Goal: Task Accomplishment & Management: Use online tool/utility

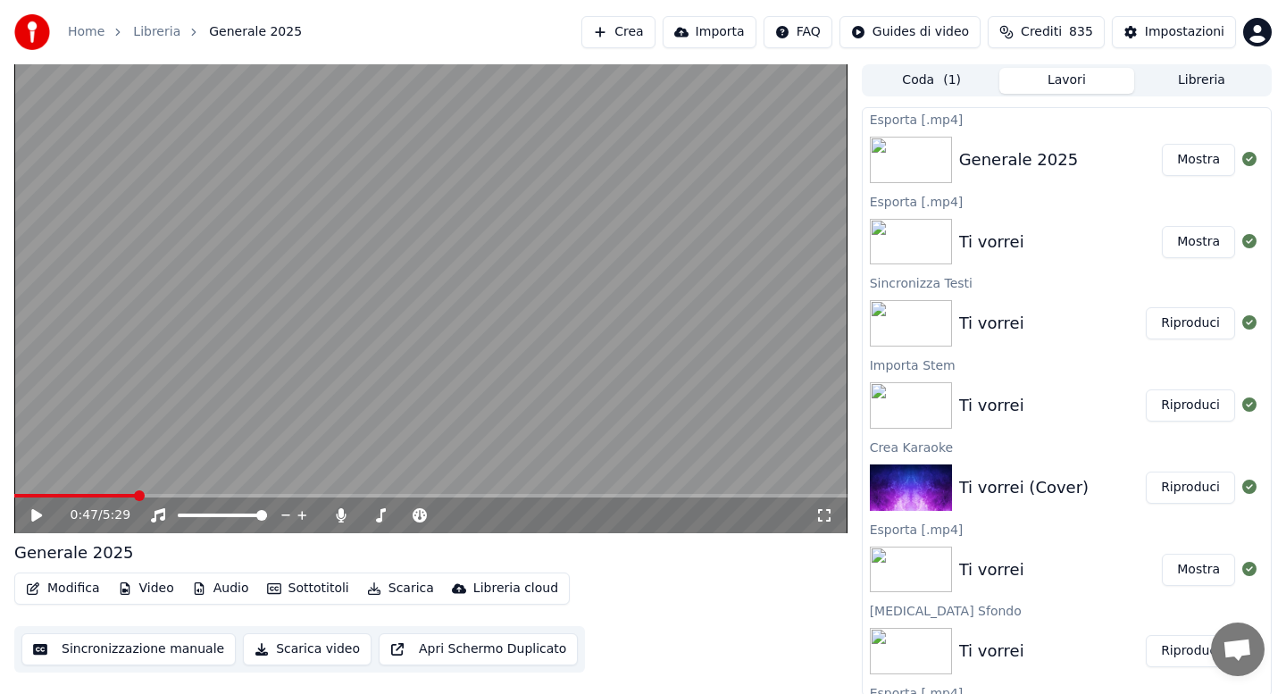
click at [225, 589] on button "Audio" at bounding box center [220, 588] width 71 height 25
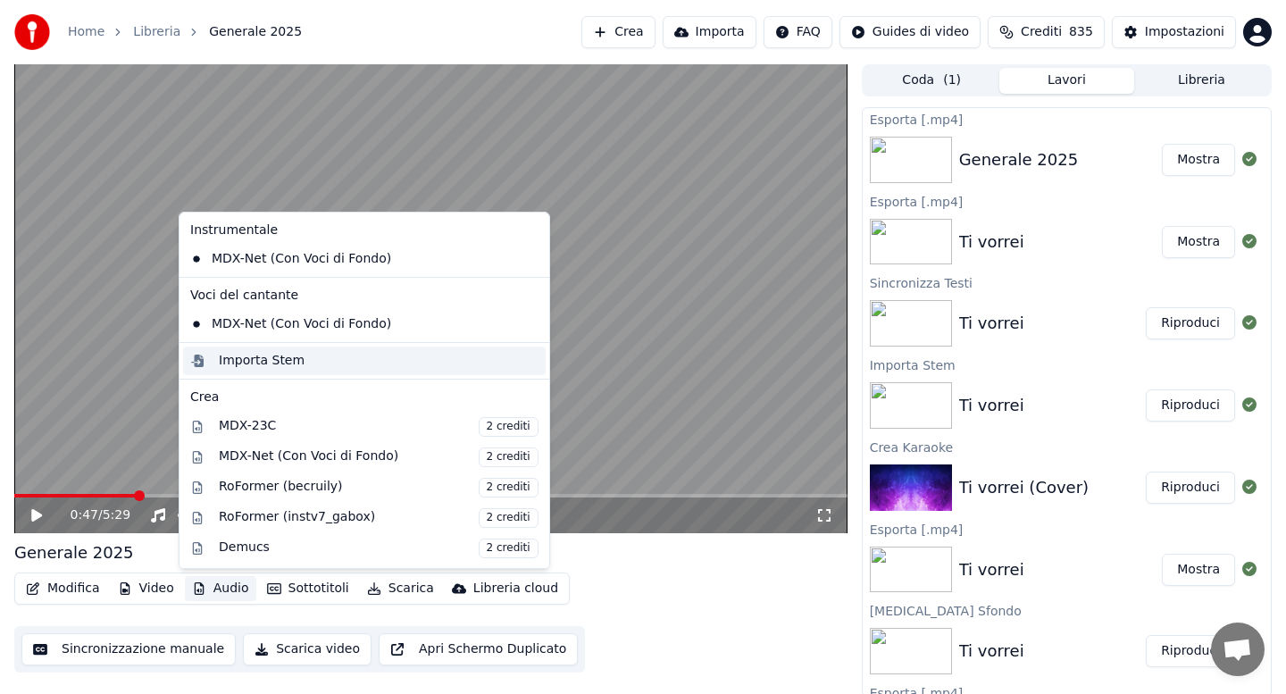
click at [280, 363] on div "Importa Stem" at bounding box center [262, 361] width 86 height 18
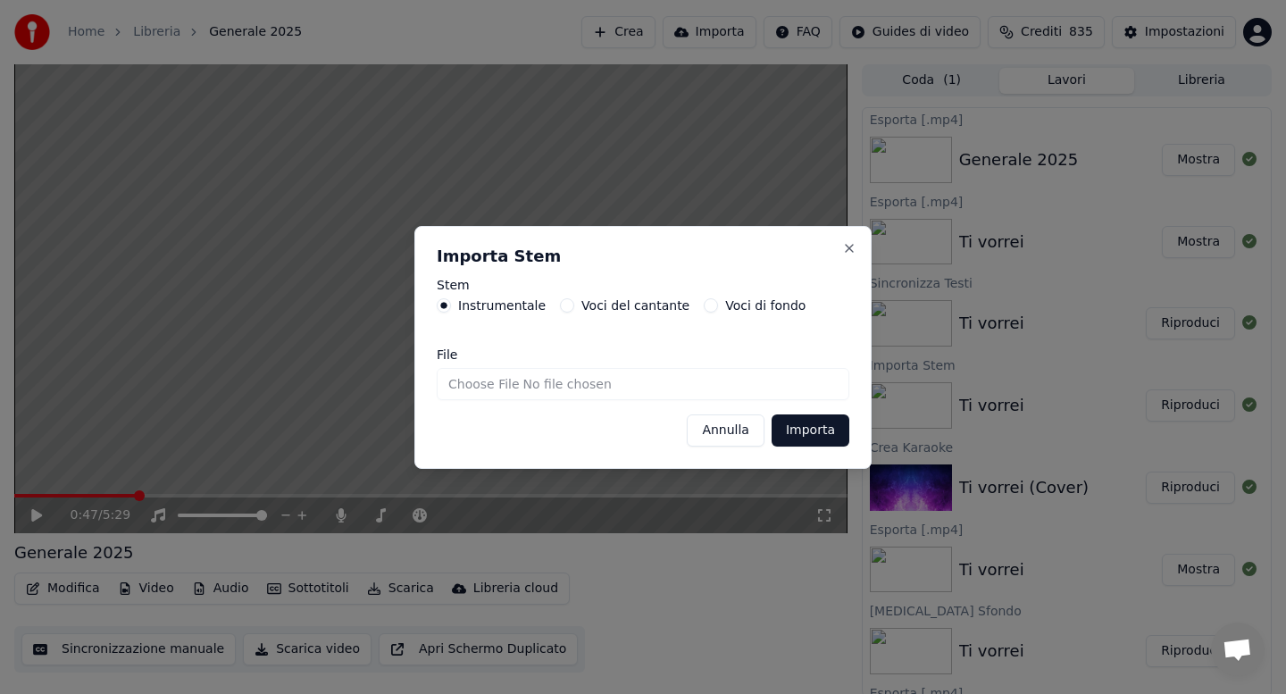
click at [504, 387] on input "File" at bounding box center [643, 384] width 413 height 32
type input "**********"
click at [816, 433] on button "Importa" at bounding box center [811, 430] width 78 height 32
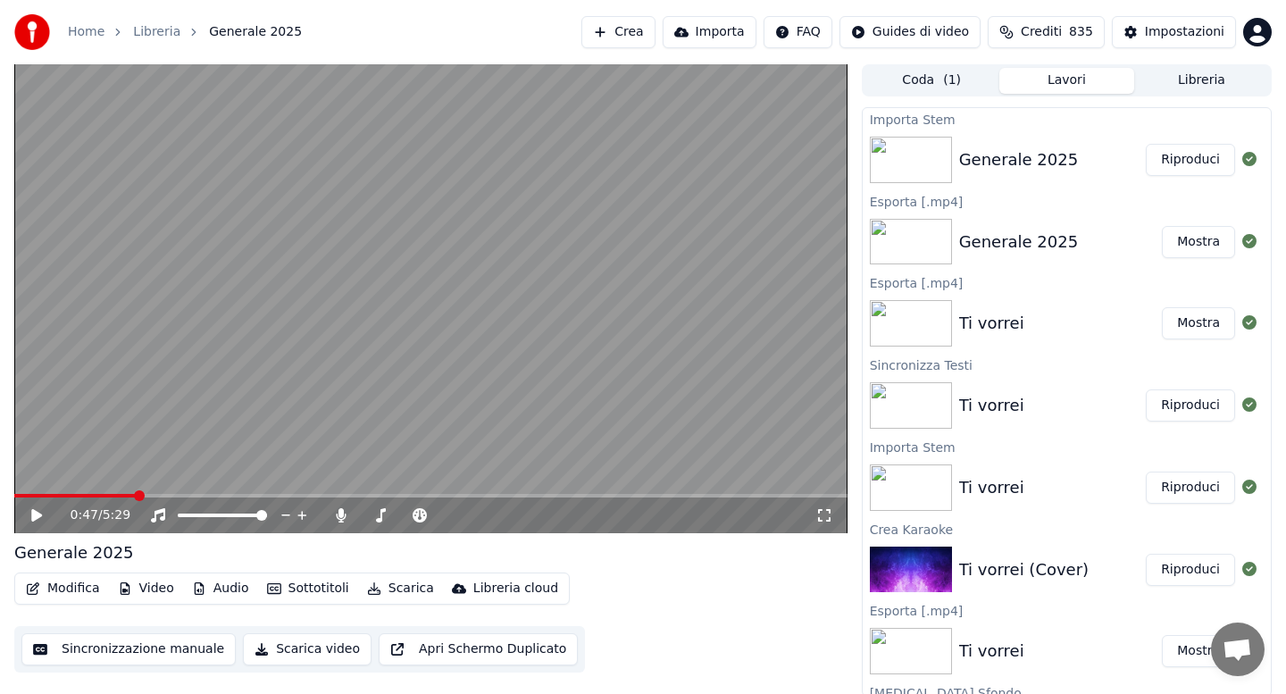
click at [71, 586] on button "Modifica" at bounding box center [63, 588] width 88 height 25
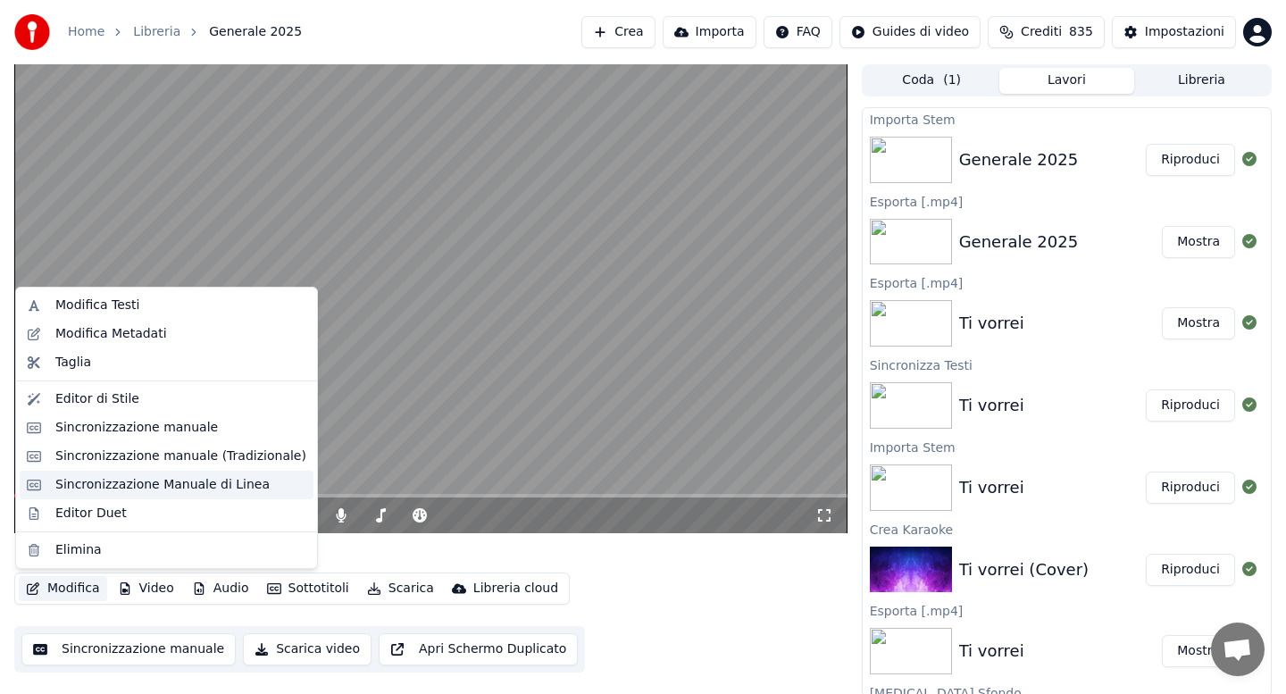
click at [136, 478] on div "Sincronizzazione Manuale di Linea" at bounding box center [162, 485] width 214 height 18
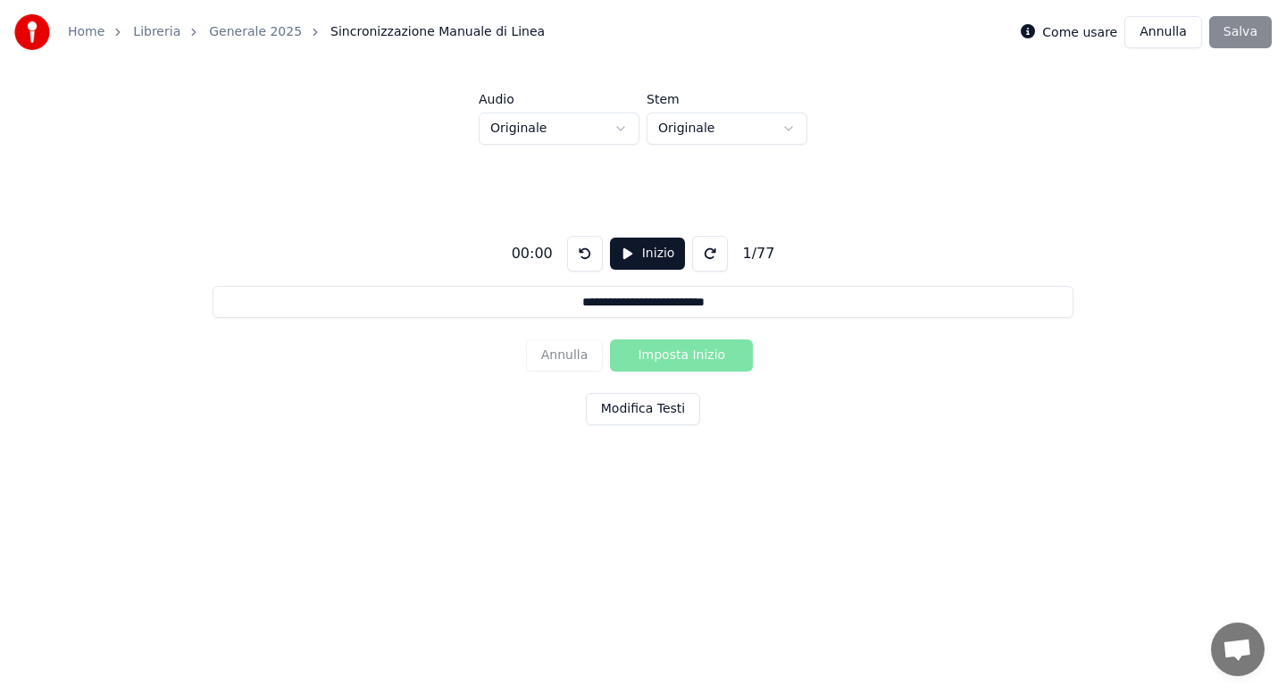
click at [643, 410] on button "Modifica Testi" at bounding box center [643, 409] width 114 height 32
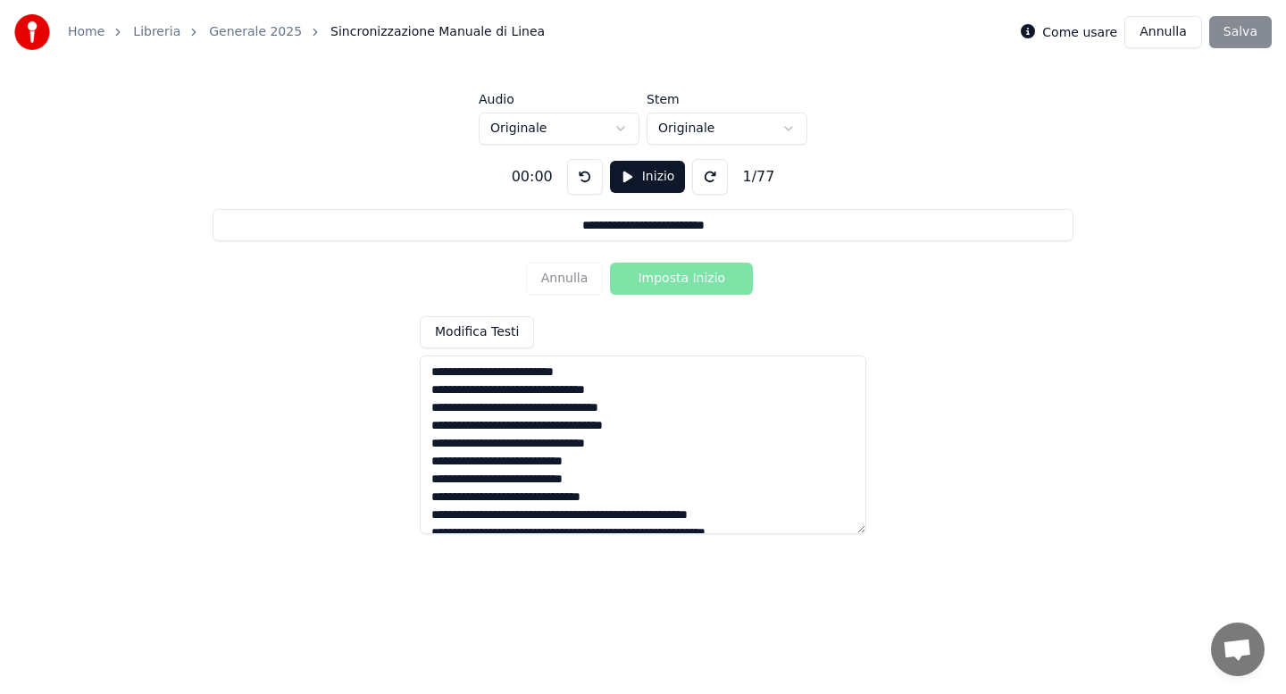
click at [545, 431] on textarea at bounding box center [643, 445] width 447 height 179
click at [632, 495] on textarea at bounding box center [643, 445] width 447 height 179
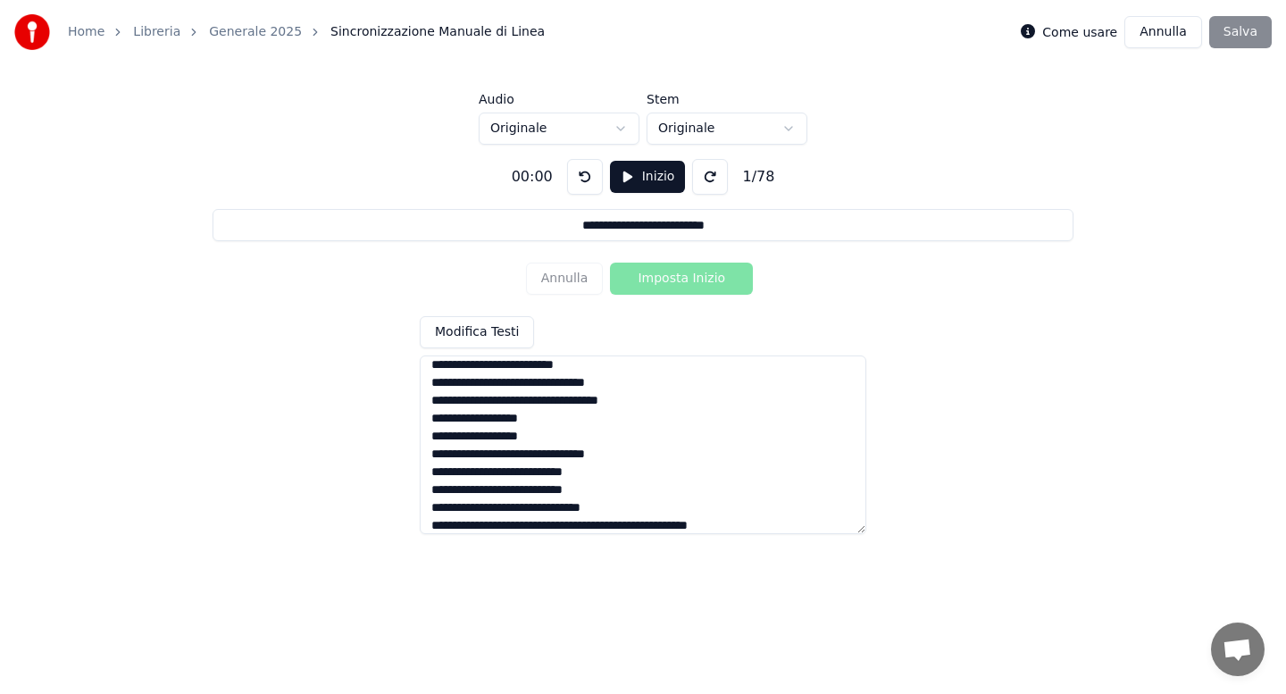
scroll to position [105, 0]
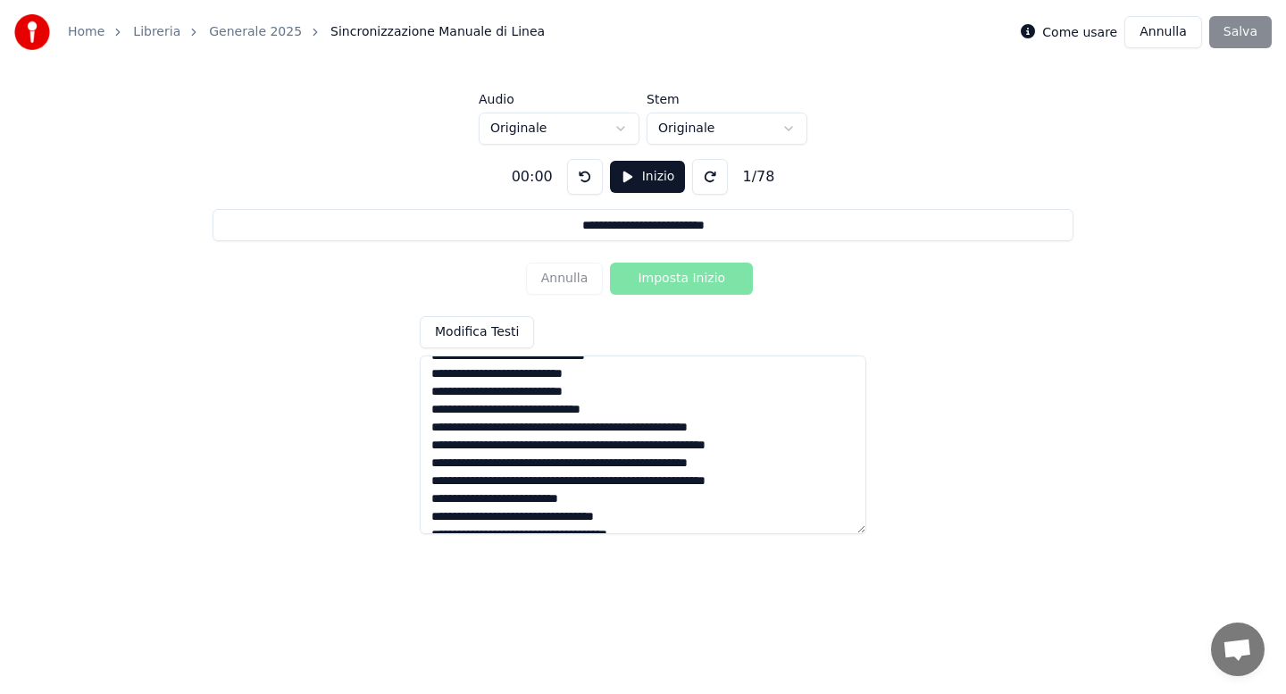
drag, startPoint x: 432, startPoint y: 430, endPoint x: 789, endPoint y: 483, distance: 360.4
click at [789, 483] on textarea at bounding box center [643, 445] width 447 height 179
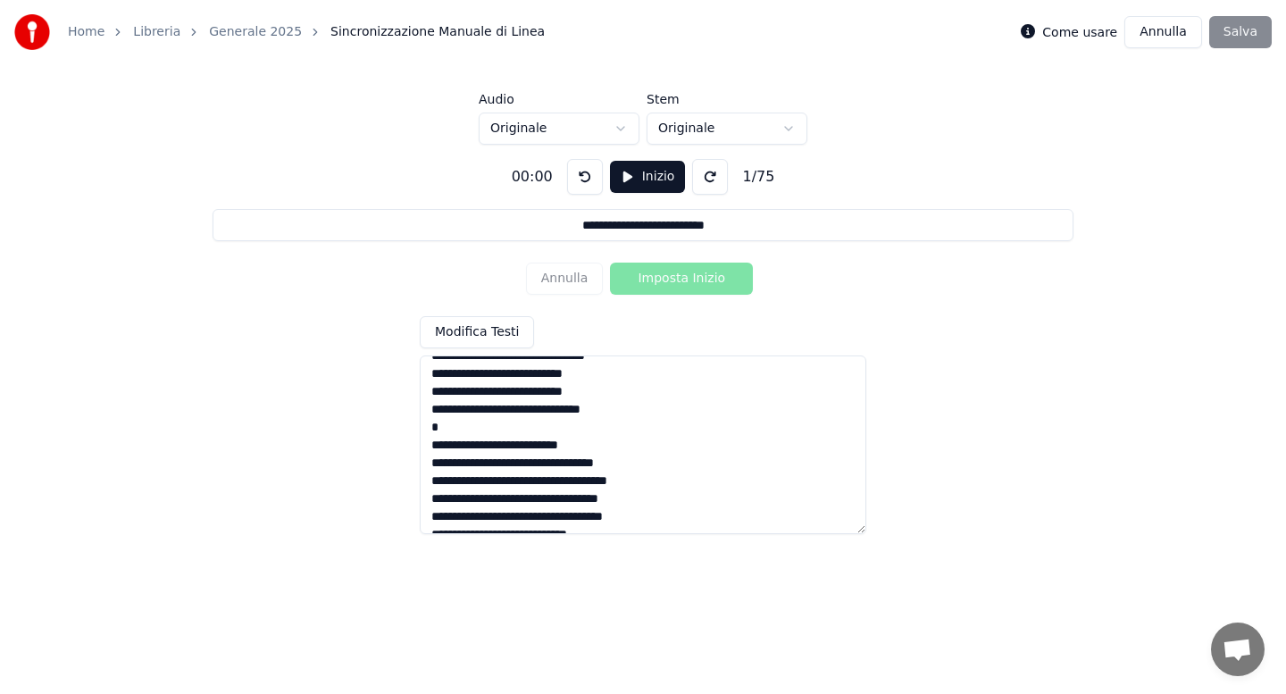
click at [451, 426] on textarea at bounding box center [643, 445] width 447 height 179
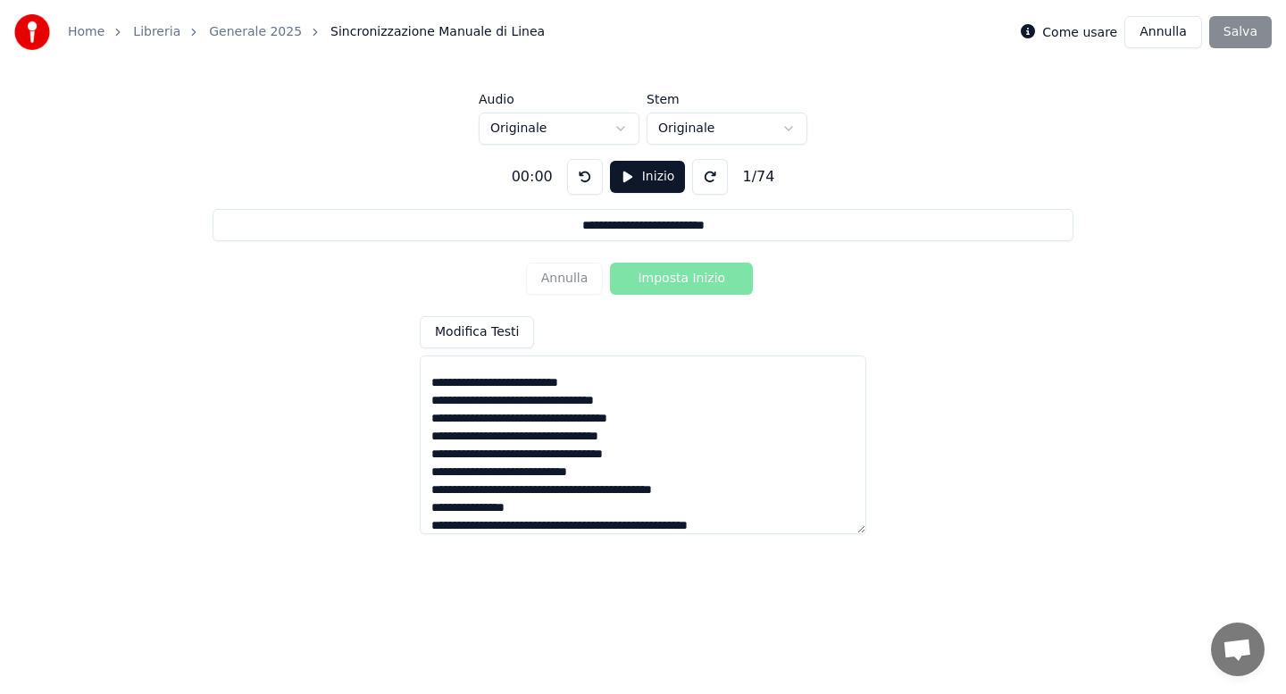
click at [538, 419] on textarea at bounding box center [643, 445] width 447 height 179
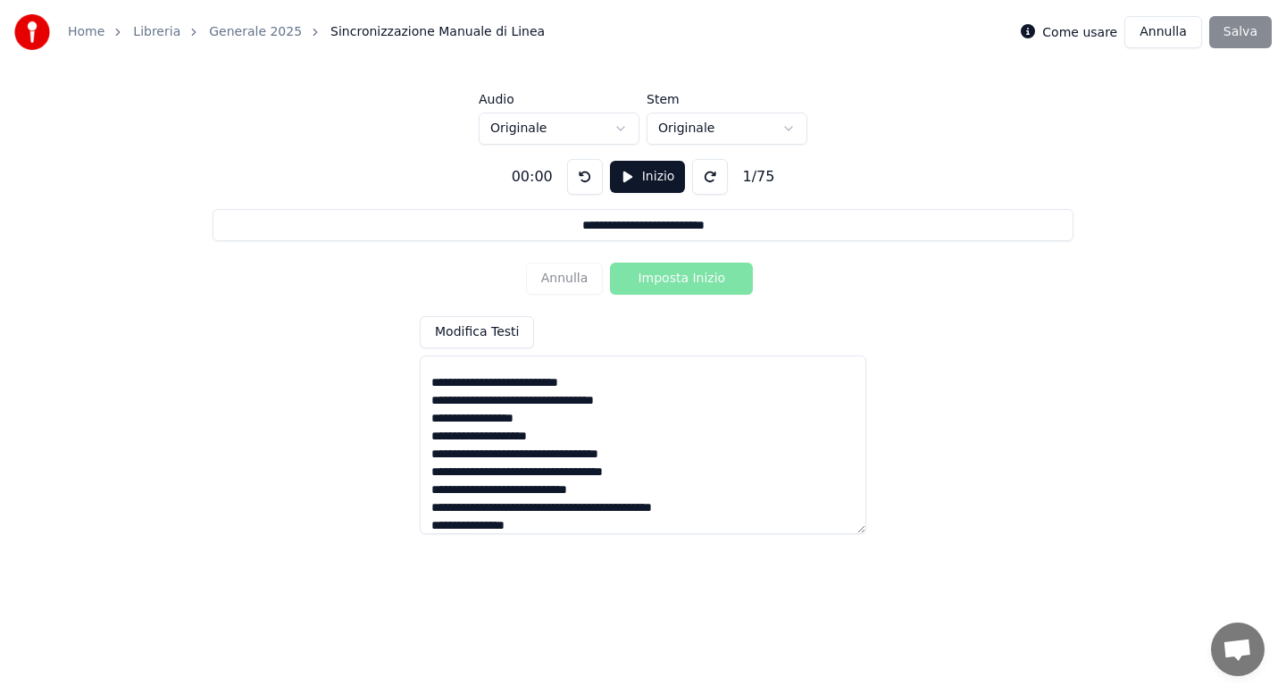
scroll to position [239, 0]
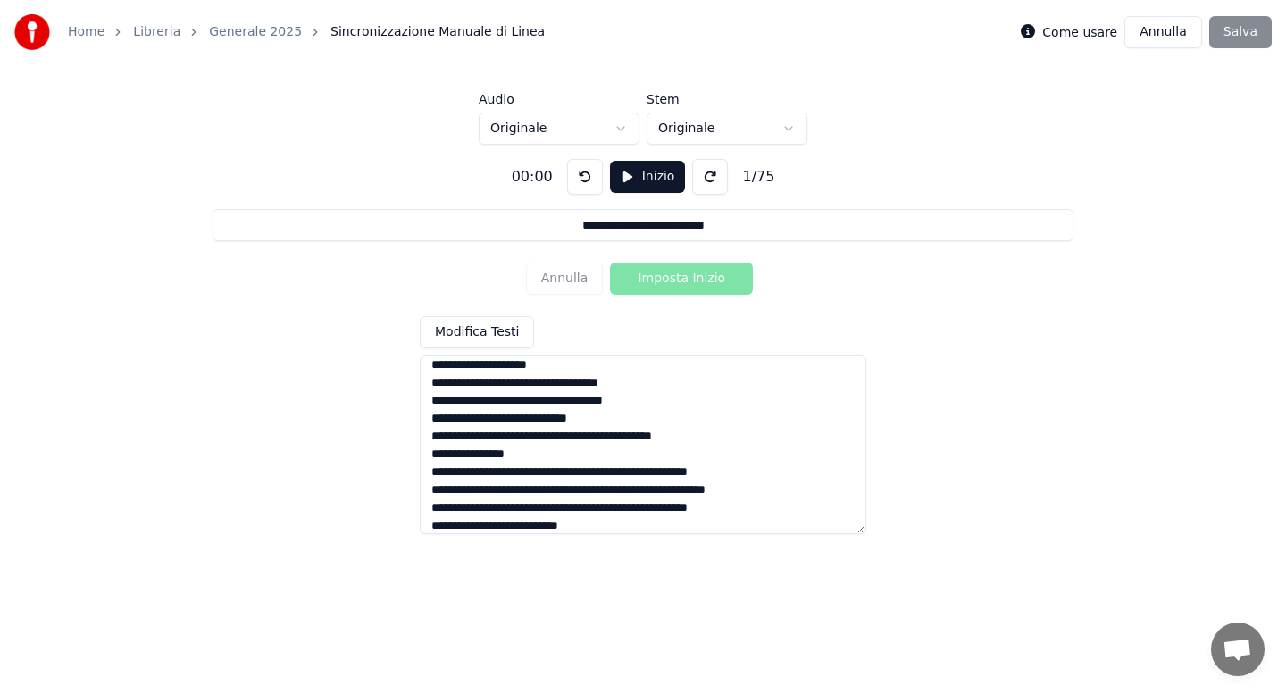
click at [551, 401] on textarea at bounding box center [643, 445] width 447 height 179
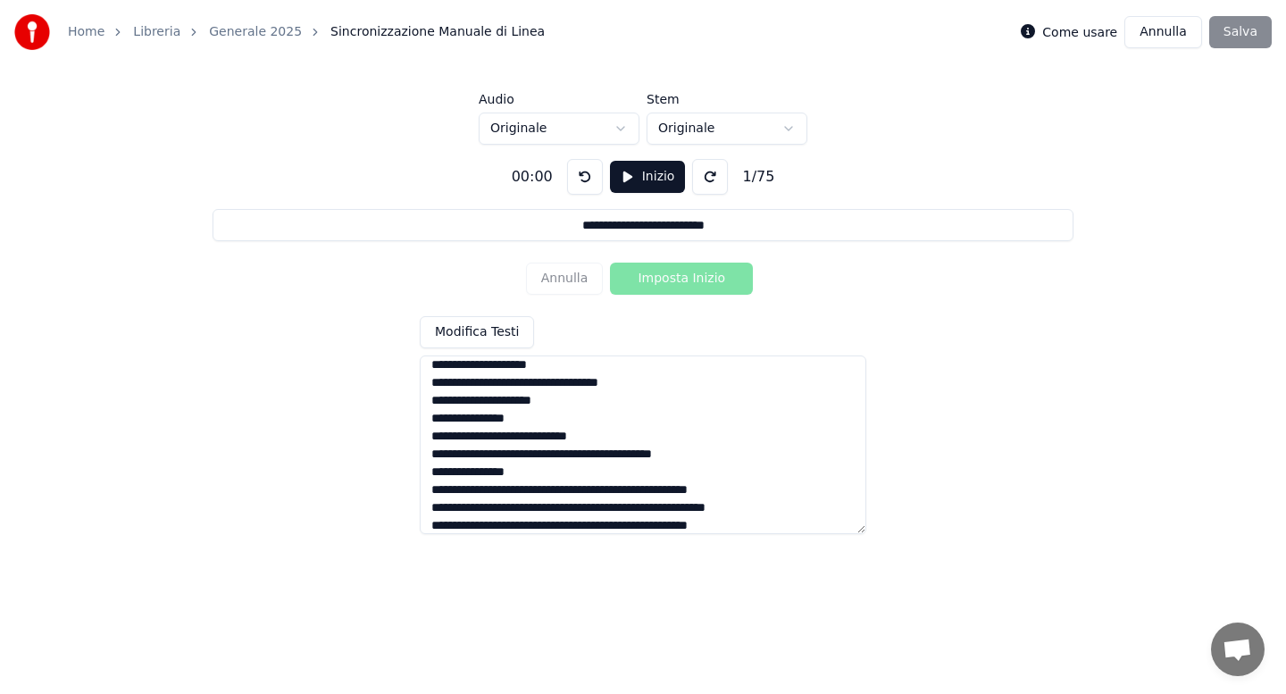
scroll to position [293, 0]
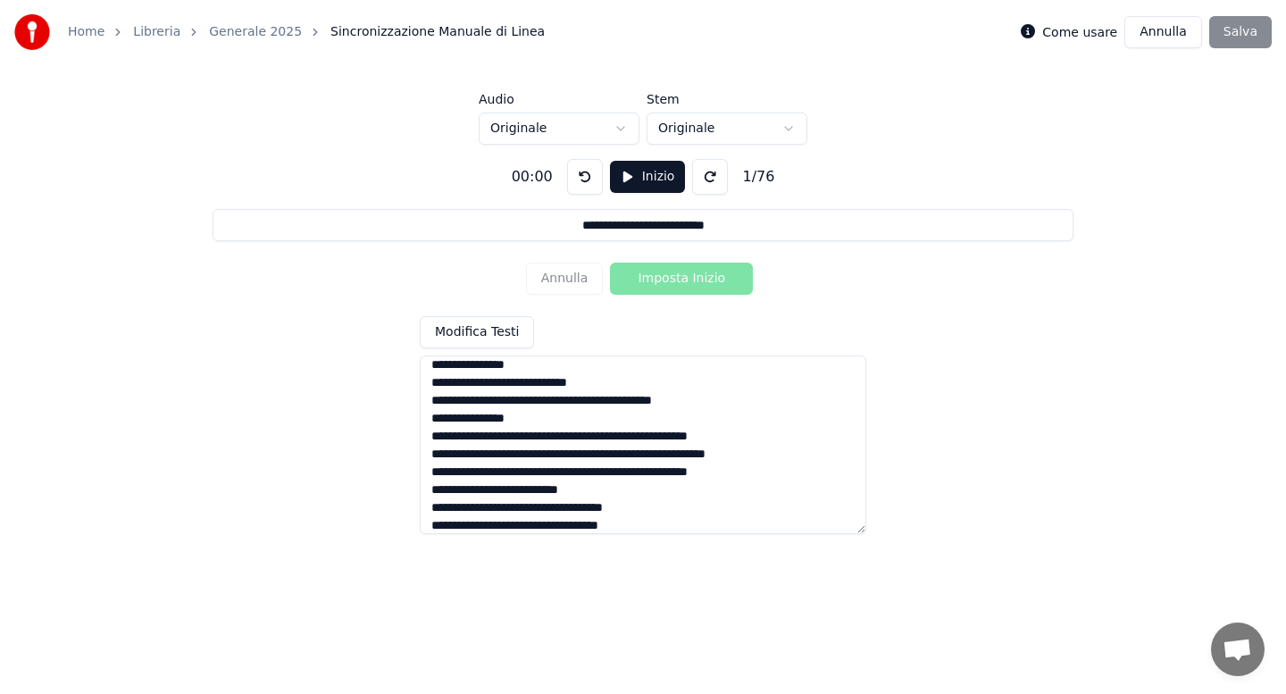
click at [552, 403] on textarea at bounding box center [643, 445] width 447 height 179
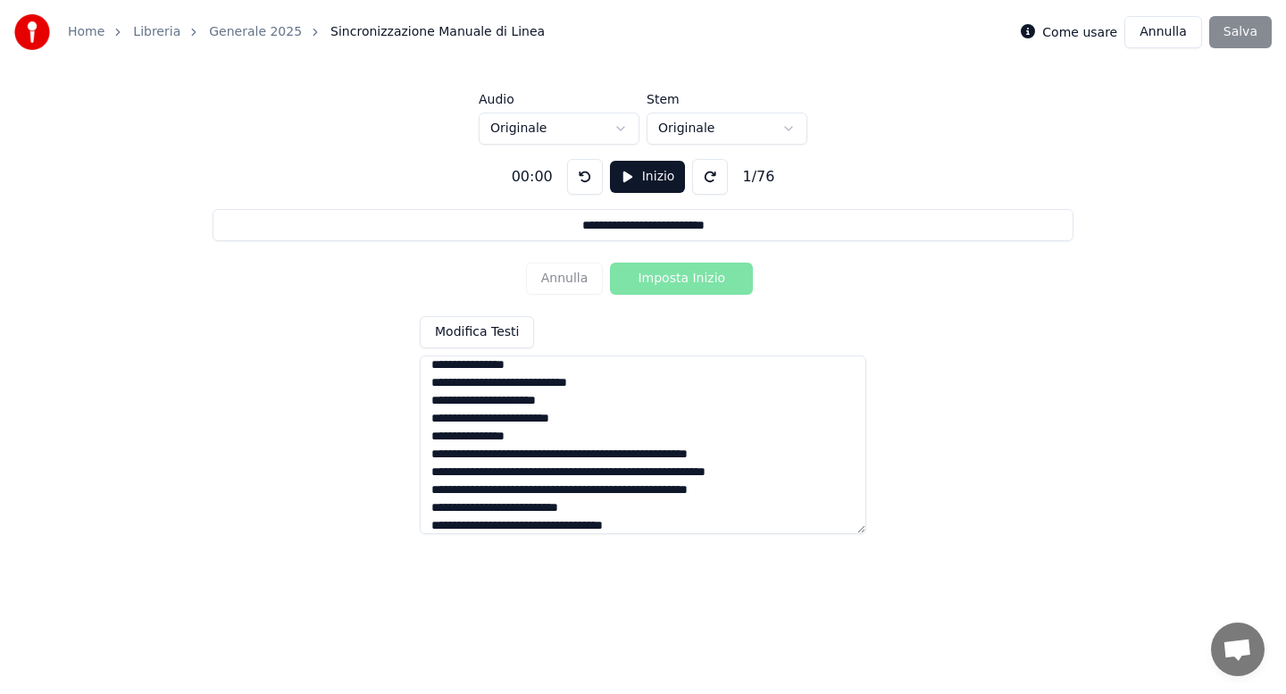
scroll to position [347, 0]
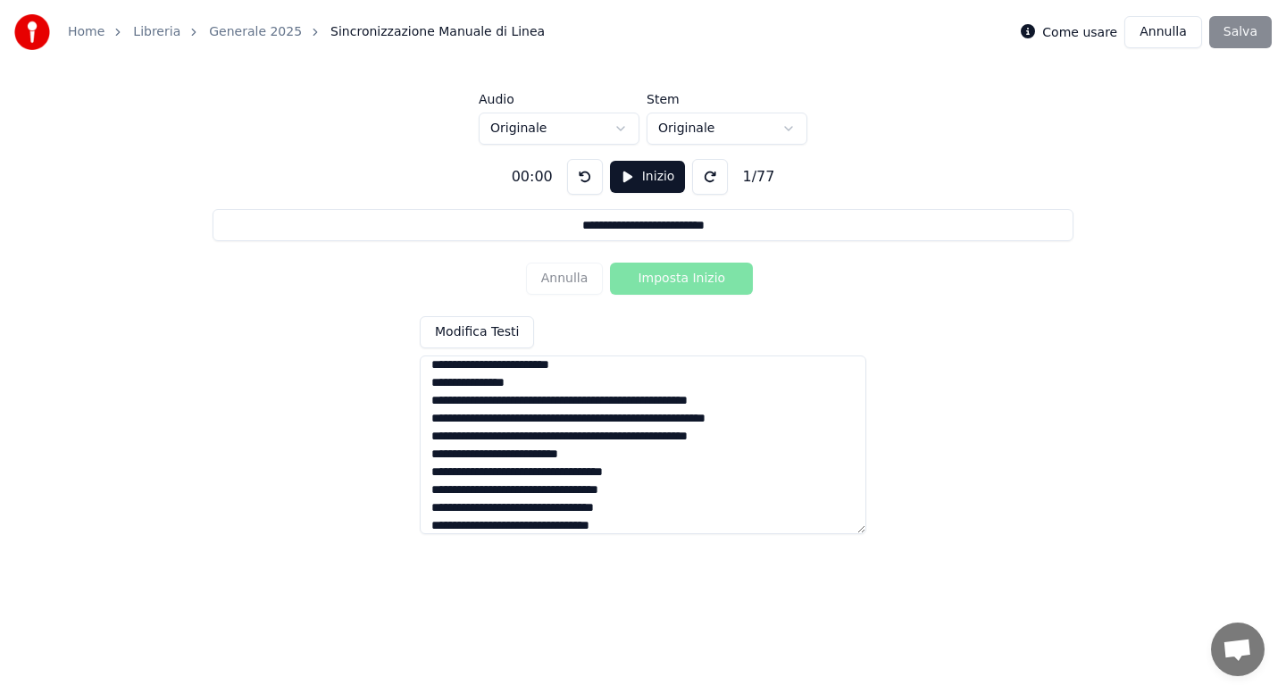
click at [590, 368] on textarea at bounding box center [643, 445] width 447 height 179
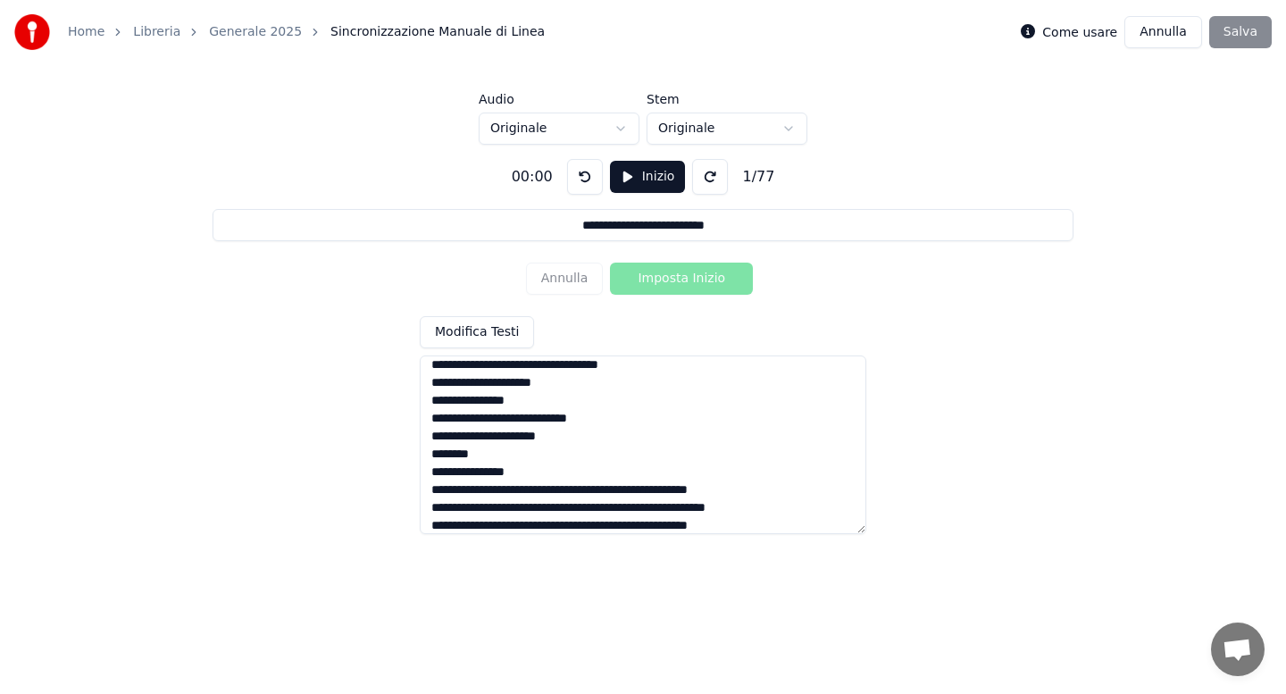
scroll to position [356, 0]
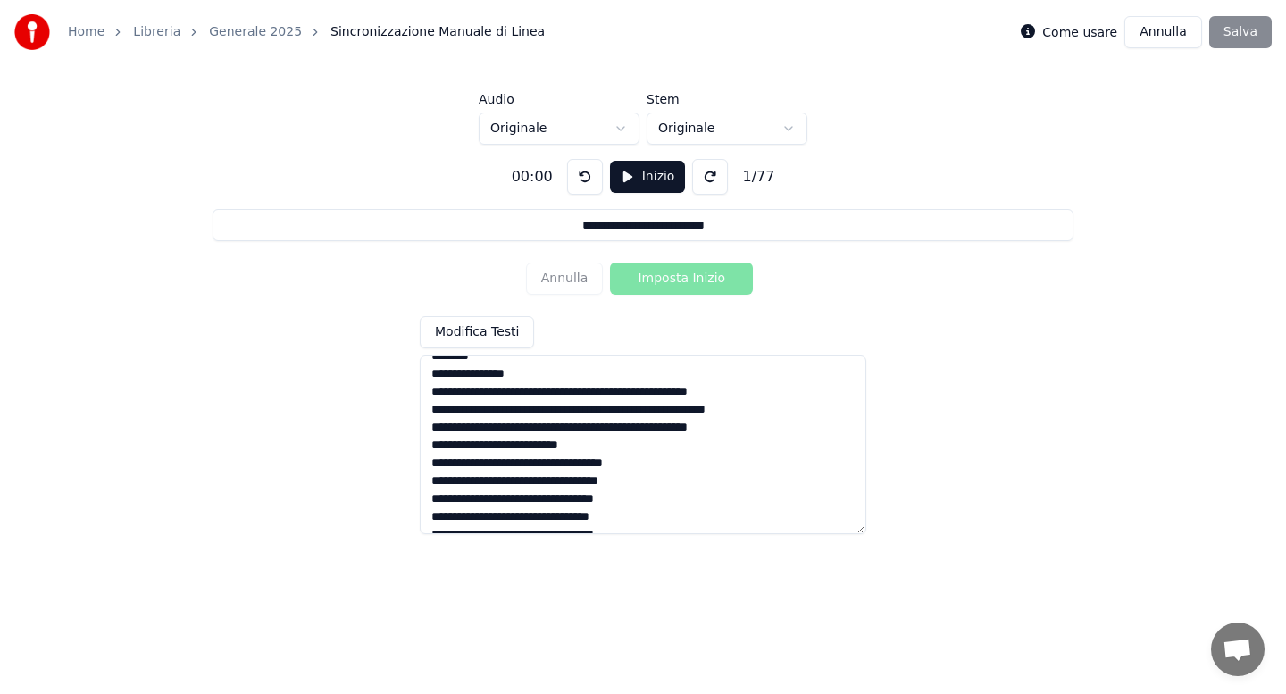
drag, startPoint x: 430, startPoint y: 392, endPoint x: 774, endPoint y: 433, distance: 347.2
click at [774, 433] on textarea at bounding box center [643, 445] width 447 height 179
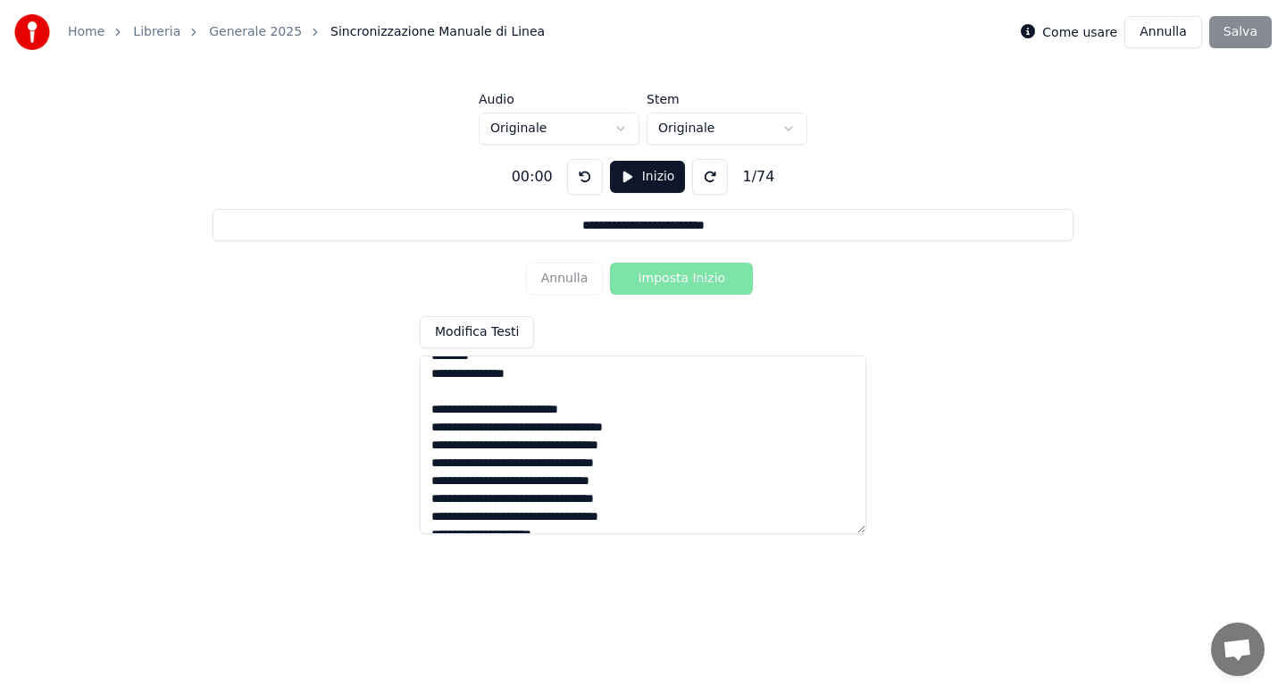
click at [554, 429] on textarea at bounding box center [643, 445] width 447 height 179
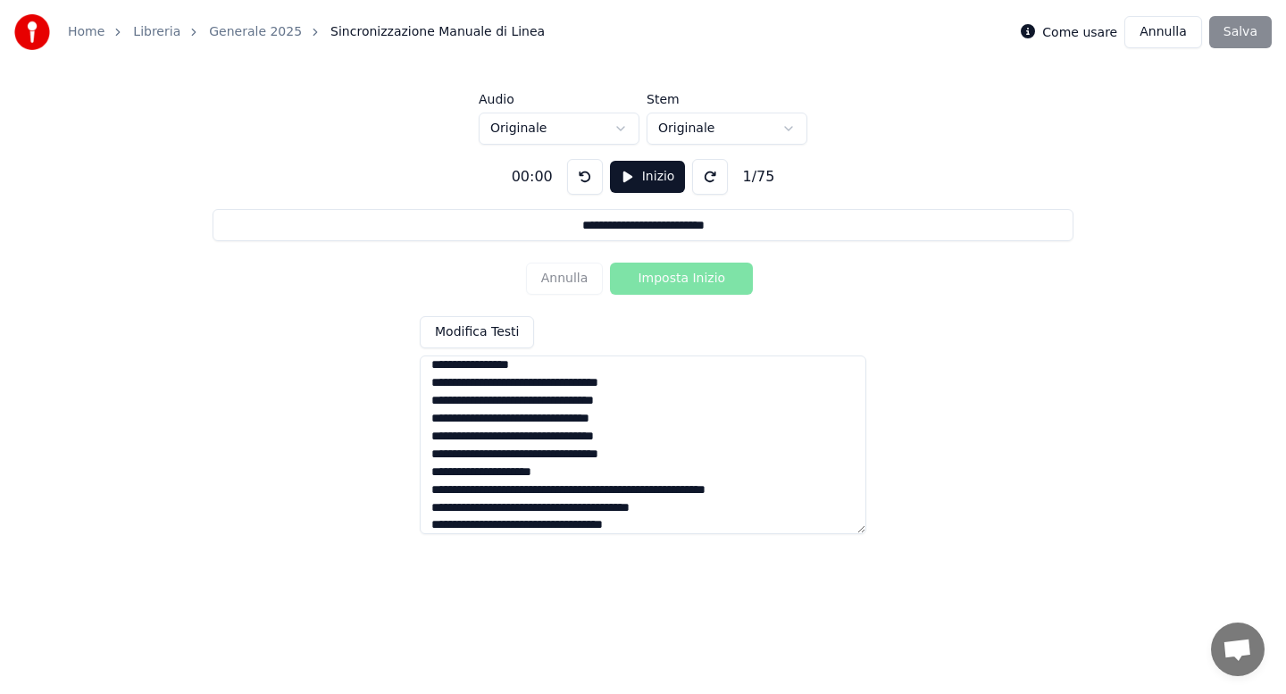
click at [533, 402] on textarea at bounding box center [643, 445] width 447 height 179
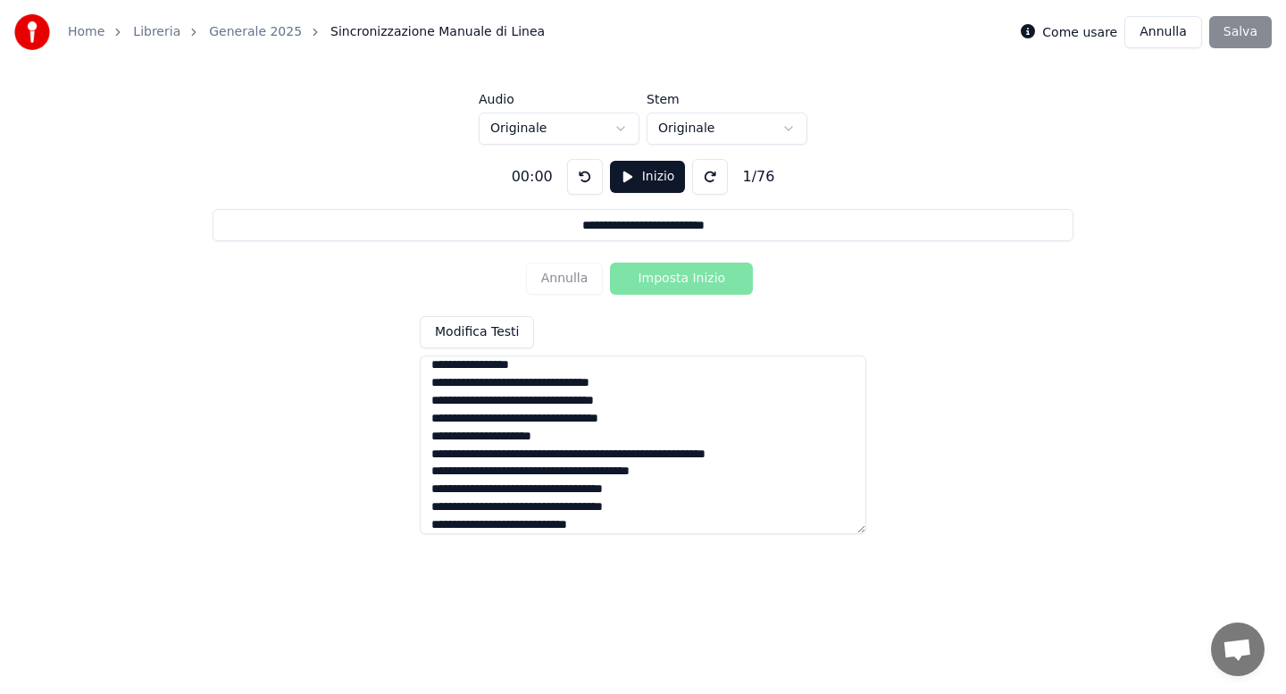
click at [541, 388] on textarea at bounding box center [643, 445] width 447 height 179
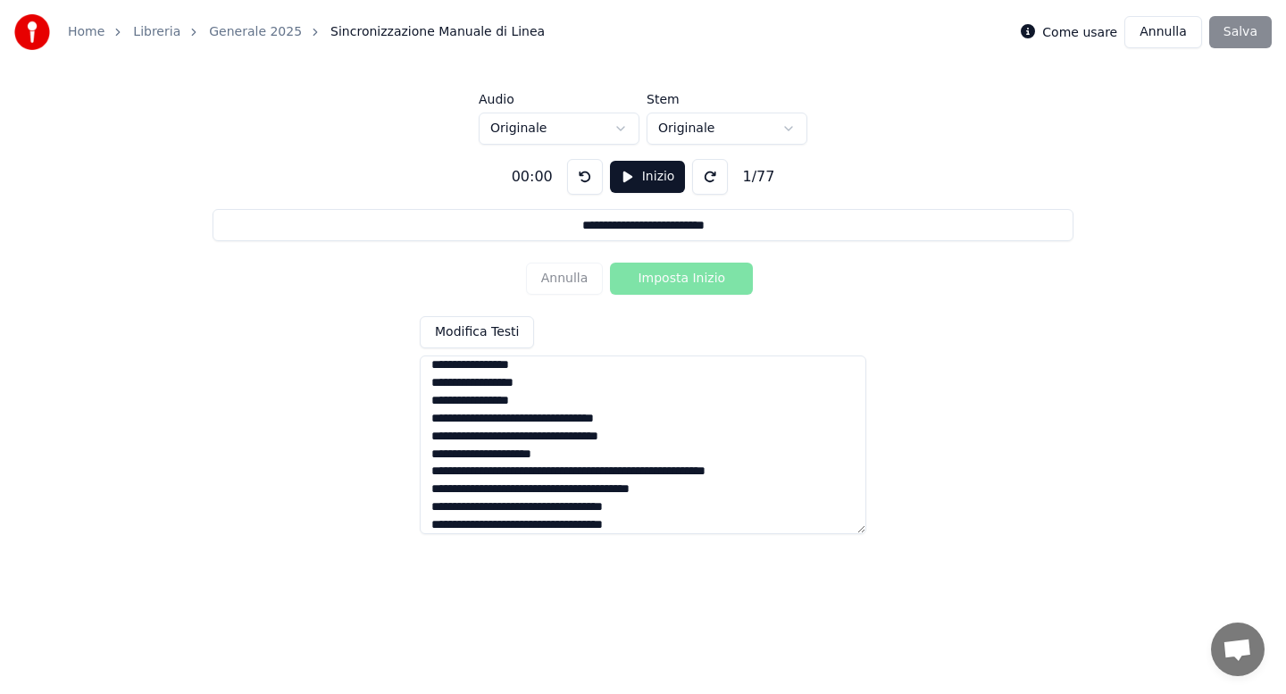
scroll to position [525, 0]
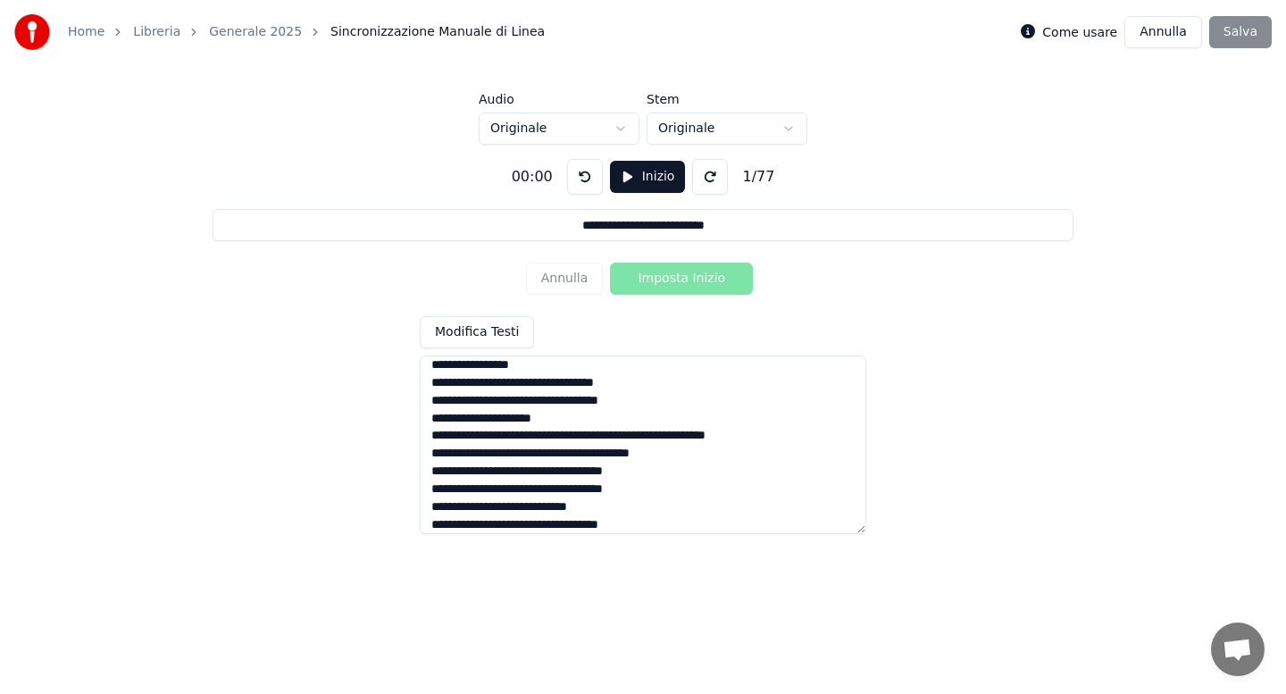
click at [588, 403] on textarea at bounding box center [643, 445] width 447 height 179
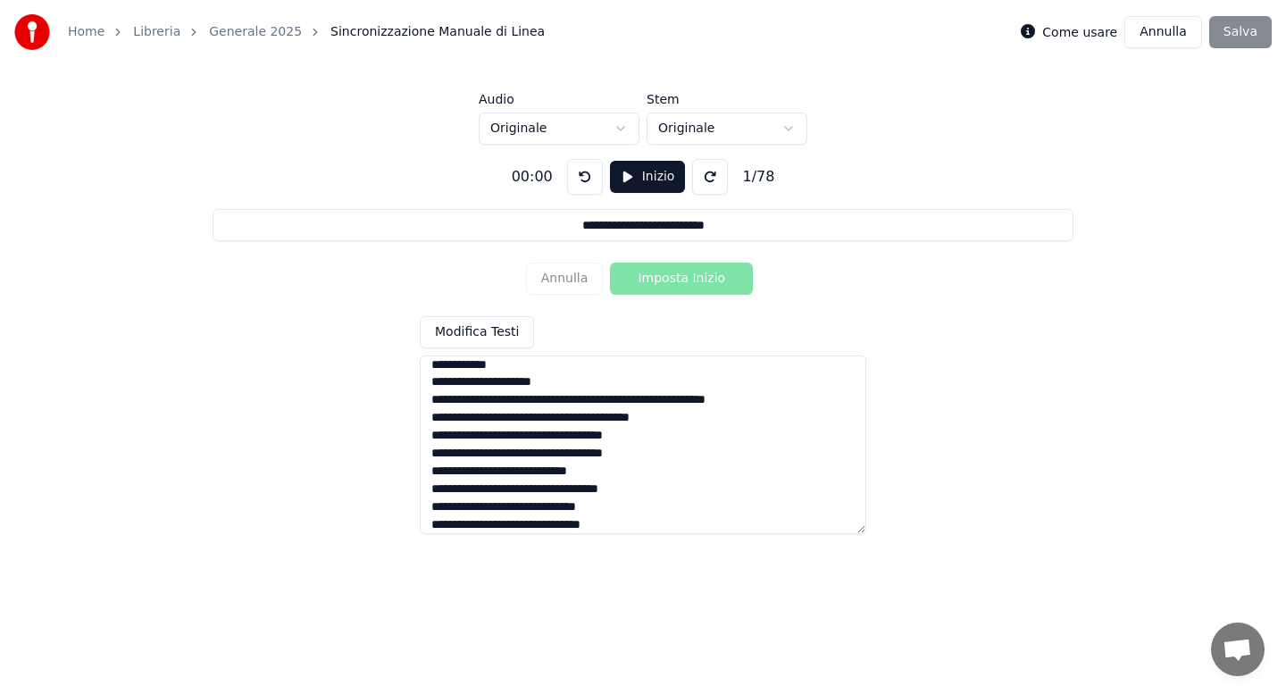
drag, startPoint x: 433, startPoint y: 398, endPoint x: 733, endPoint y: 463, distance: 307.1
click at [734, 463] on textarea at bounding box center [643, 445] width 447 height 179
click at [580, 497] on textarea at bounding box center [643, 445] width 447 height 179
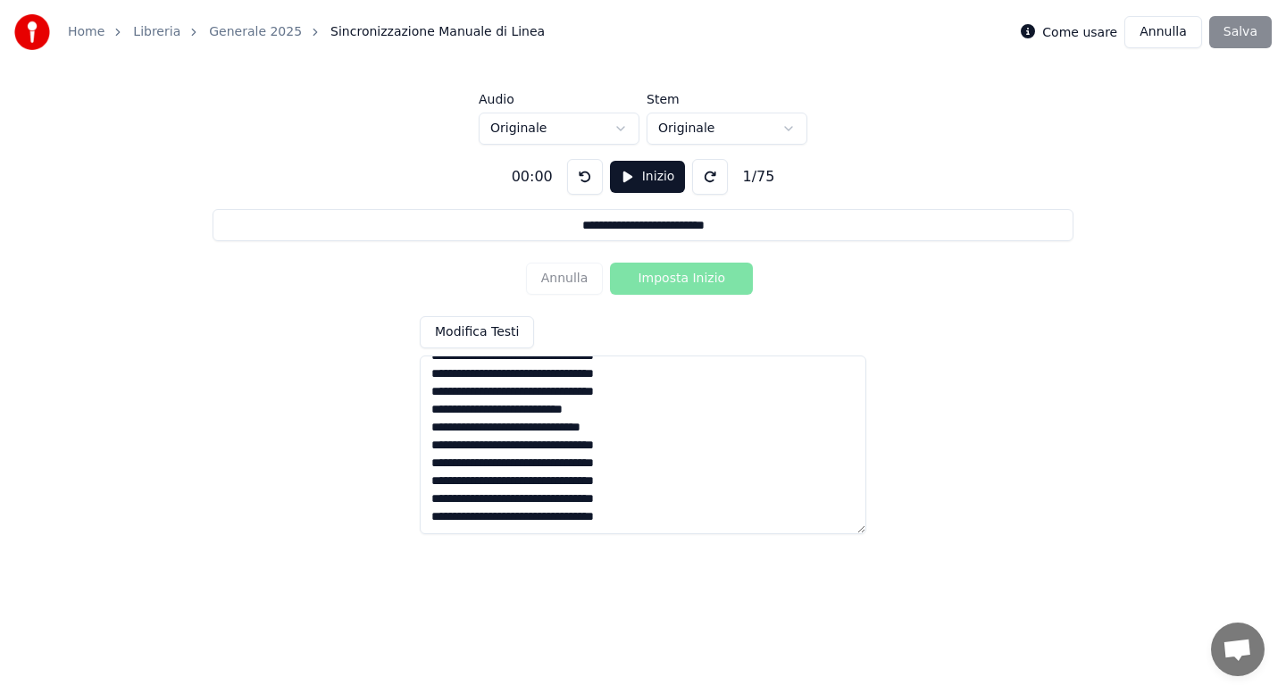
drag, startPoint x: 430, startPoint y: 418, endPoint x: 706, endPoint y: 548, distance: 304.9
click at [706, 538] on html "**********" at bounding box center [643, 269] width 1286 height 538
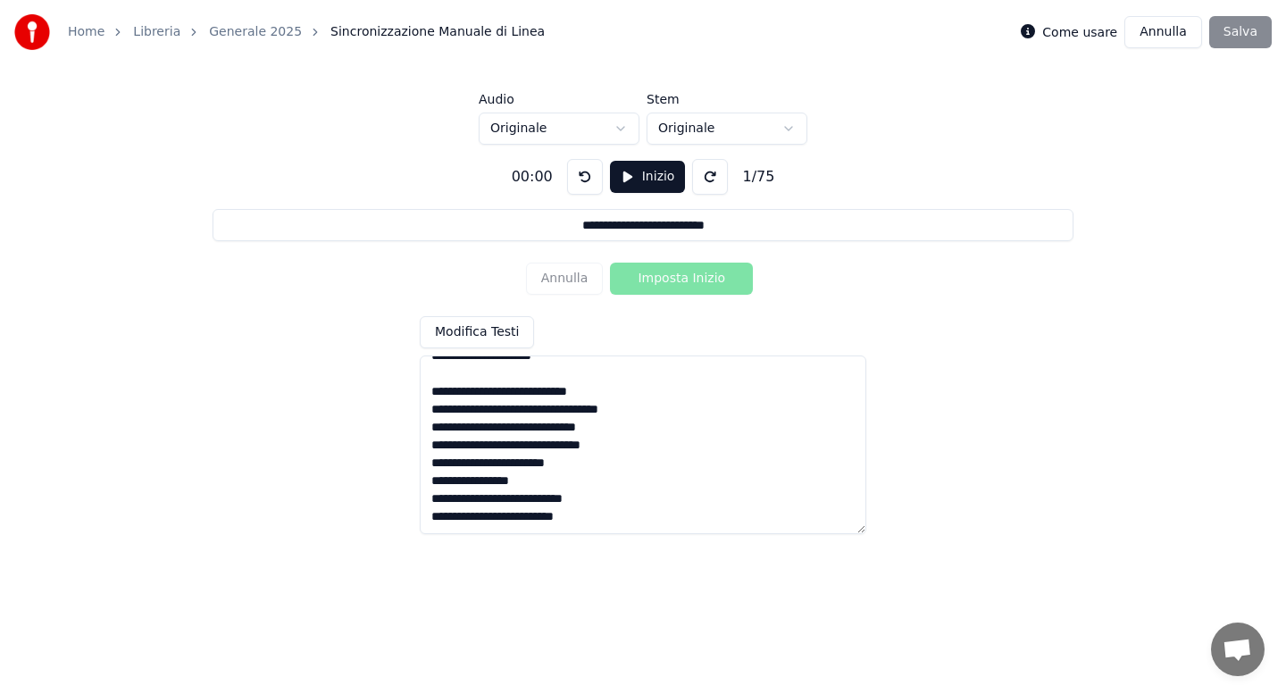
scroll to position [623, 0]
type textarea "**********"
click at [622, 131] on html "**********" at bounding box center [643, 269] width 1286 height 538
click at [630, 185] on button "Inizio" at bounding box center [648, 177] width 76 height 32
click at [665, 279] on button "Imposta Inizio" at bounding box center [681, 279] width 143 height 32
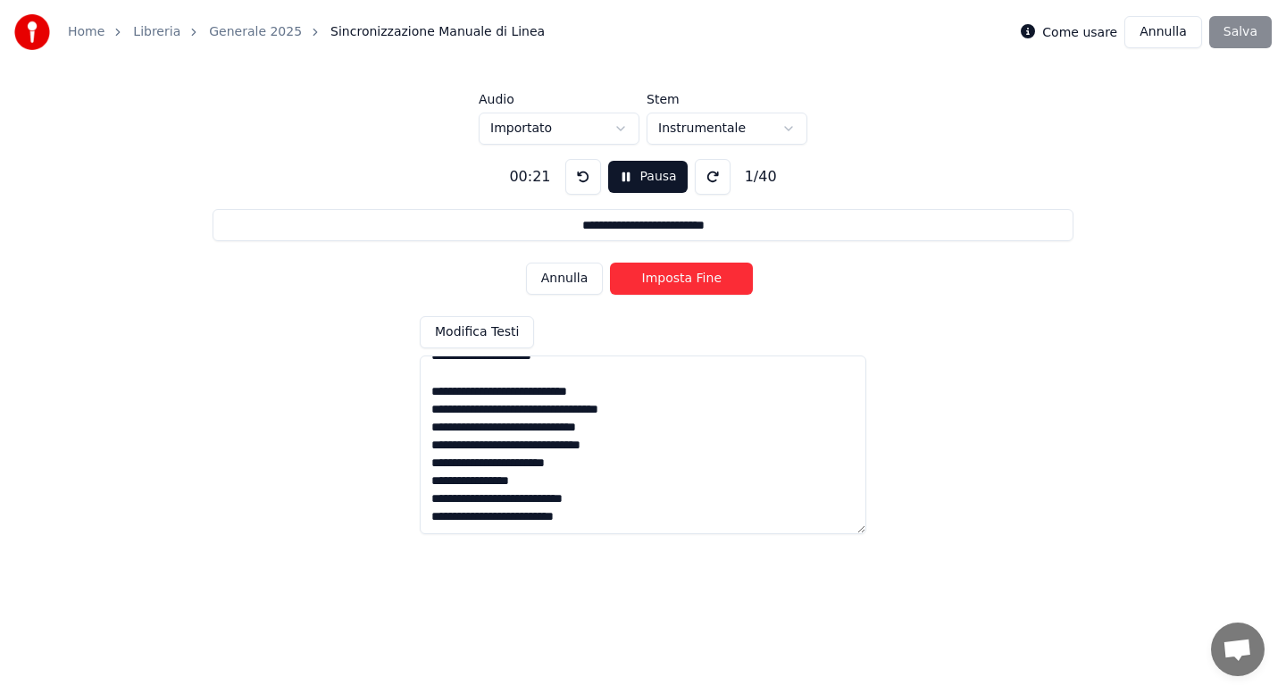
click at [665, 279] on button "Imposta Fine" at bounding box center [681, 279] width 143 height 32
click at [665, 279] on button "Imposta Inizio" at bounding box center [681, 279] width 143 height 32
click at [665, 279] on button "Imposta Fine" at bounding box center [681, 279] width 143 height 32
click at [665, 279] on button "Imposta Inizio" at bounding box center [681, 279] width 143 height 32
click at [665, 279] on button "Imposta Fine" at bounding box center [681, 279] width 143 height 32
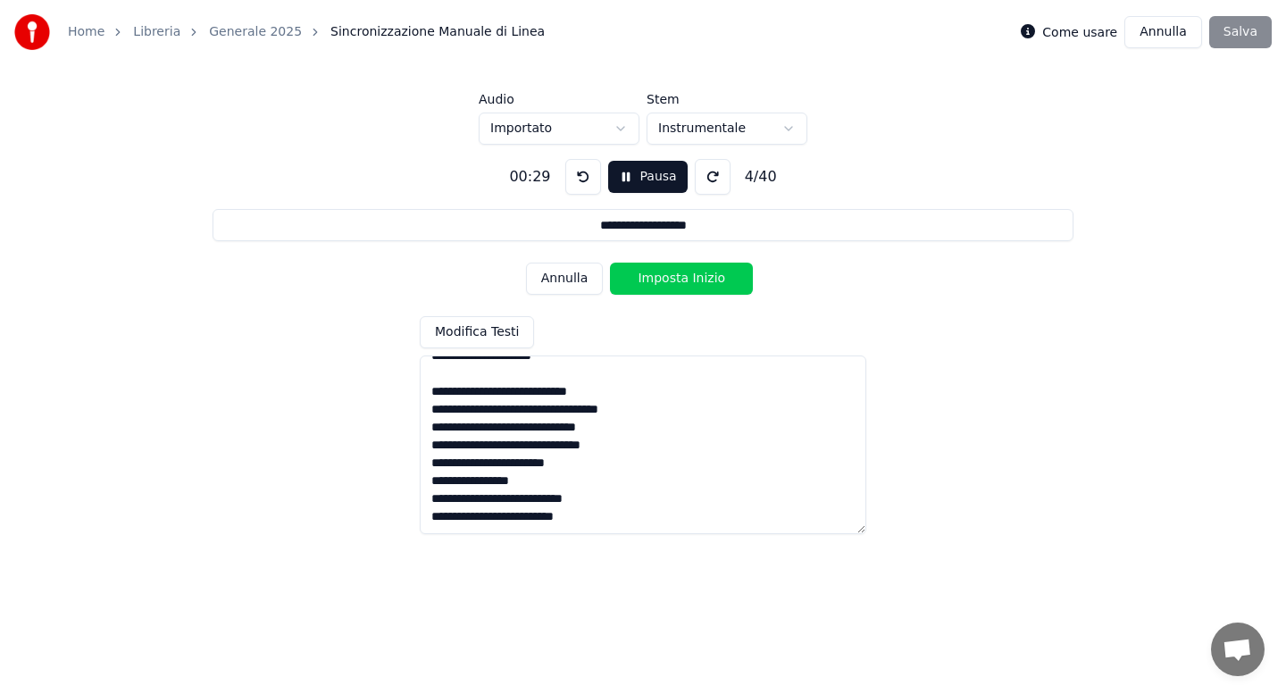
click at [665, 279] on button "Imposta Inizio" at bounding box center [681, 279] width 143 height 32
click at [665, 279] on button "Imposta Fine" at bounding box center [681, 279] width 143 height 32
click at [665, 279] on button "Imposta Inizio" at bounding box center [681, 279] width 143 height 32
click at [665, 279] on button "Imposta Fine" at bounding box center [681, 279] width 143 height 32
click at [665, 279] on button "Imposta Inizio" at bounding box center [681, 279] width 143 height 32
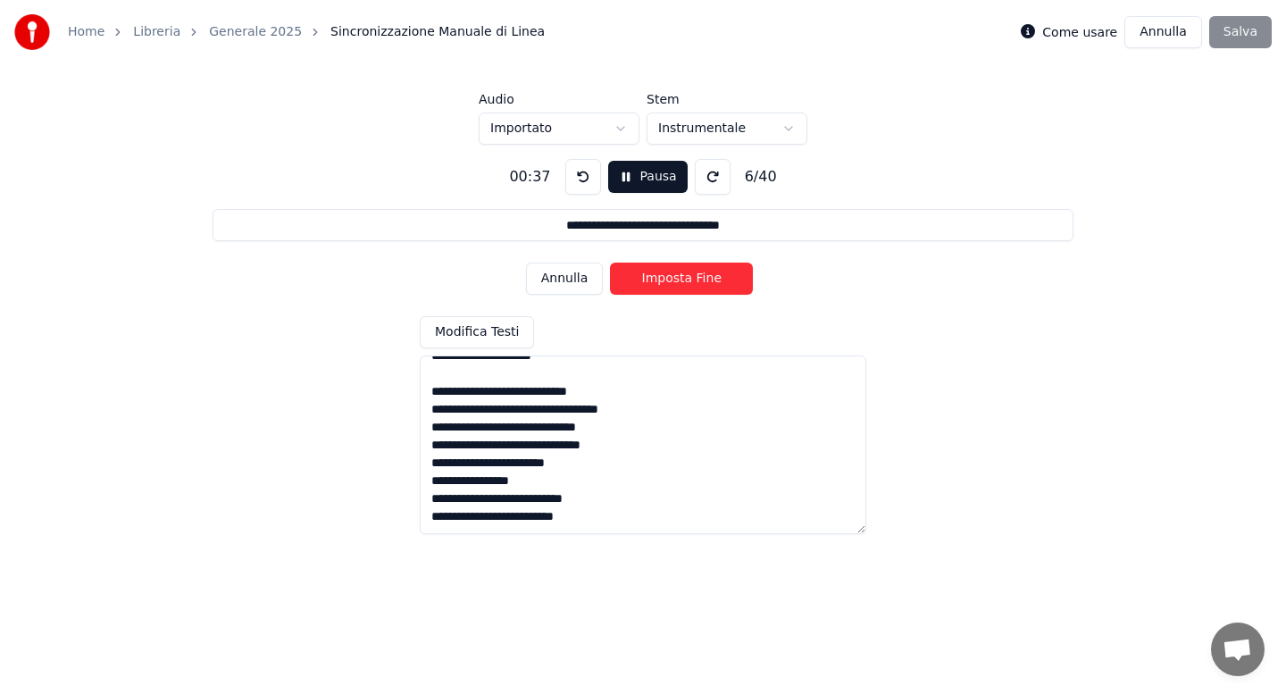
click at [665, 279] on button "Imposta Fine" at bounding box center [681, 279] width 143 height 32
click at [665, 279] on button "Imposta Inizio" at bounding box center [681, 279] width 143 height 32
click at [665, 279] on button "Imposta Fine" at bounding box center [681, 279] width 143 height 32
click at [665, 279] on button "Imposta Inizio" at bounding box center [681, 279] width 143 height 32
click at [665, 279] on button "Imposta Fine" at bounding box center [681, 279] width 143 height 32
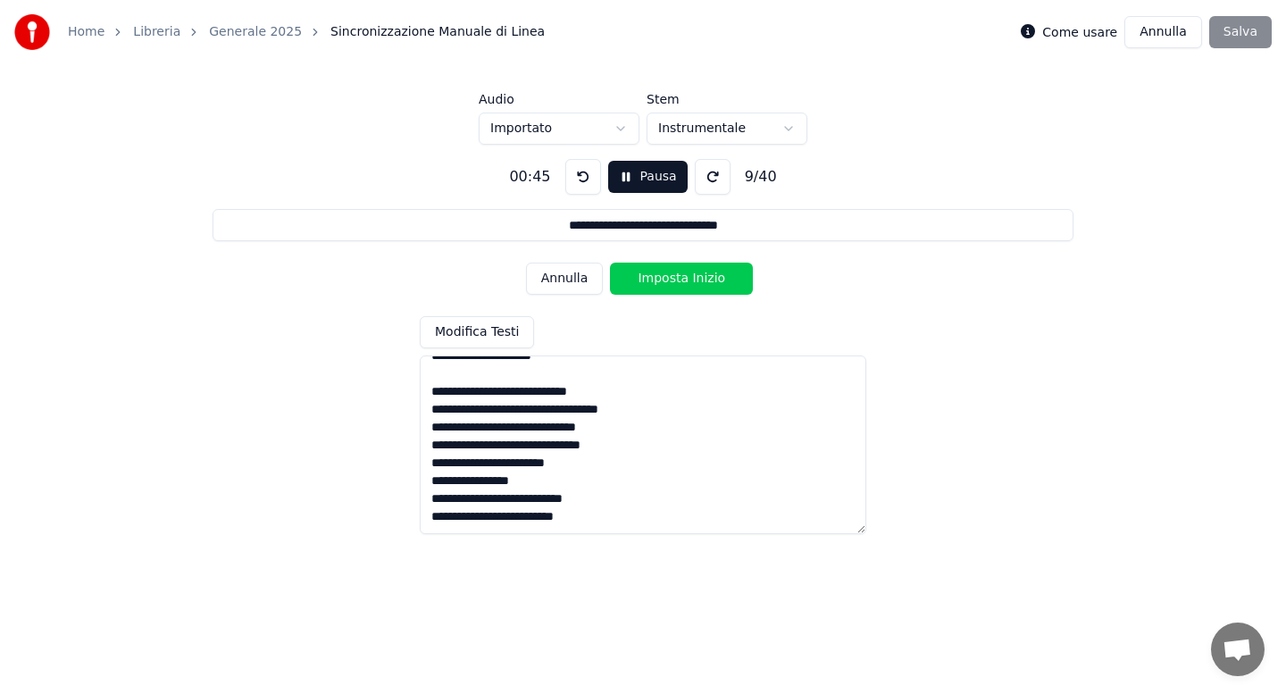
click at [665, 279] on button "Imposta Inizio" at bounding box center [681, 279] width 143 height 32
click at [631, 185] on button "Pausa" at bounding box center [648, 177] width 80 height 32
click at [674, 396] on textarea at bounding box center [643, 445] width 447 height 179
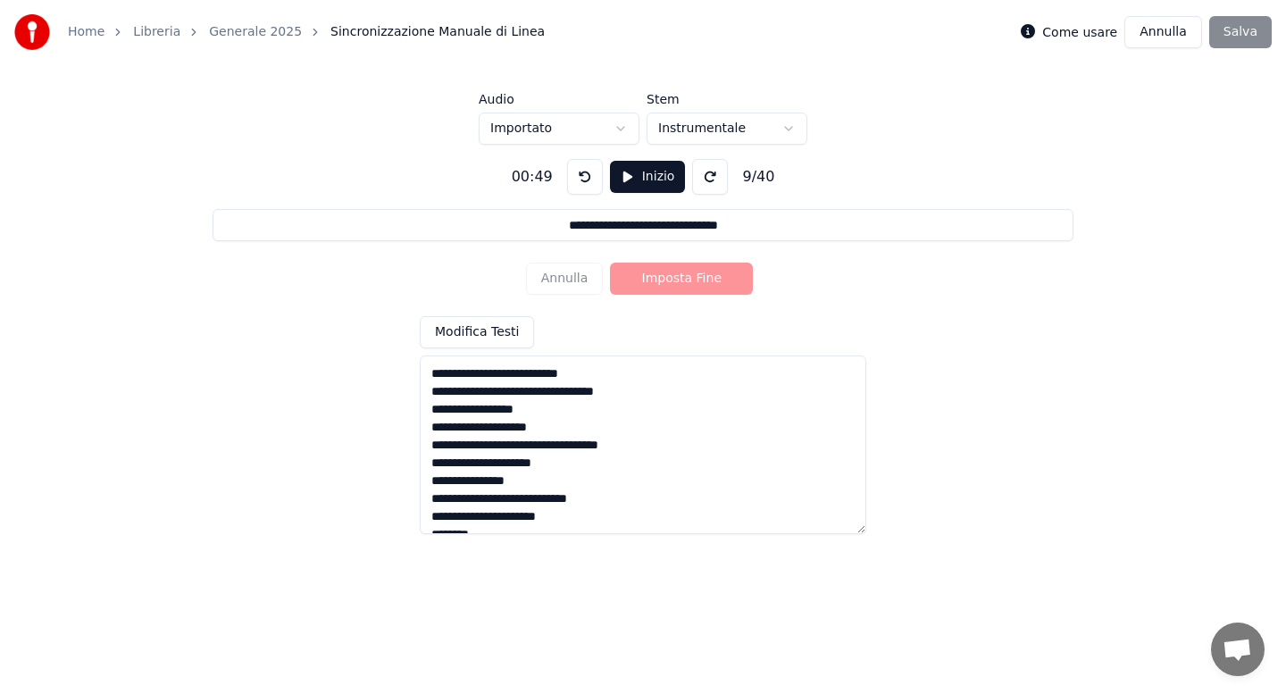
scroll to position [70, 0]
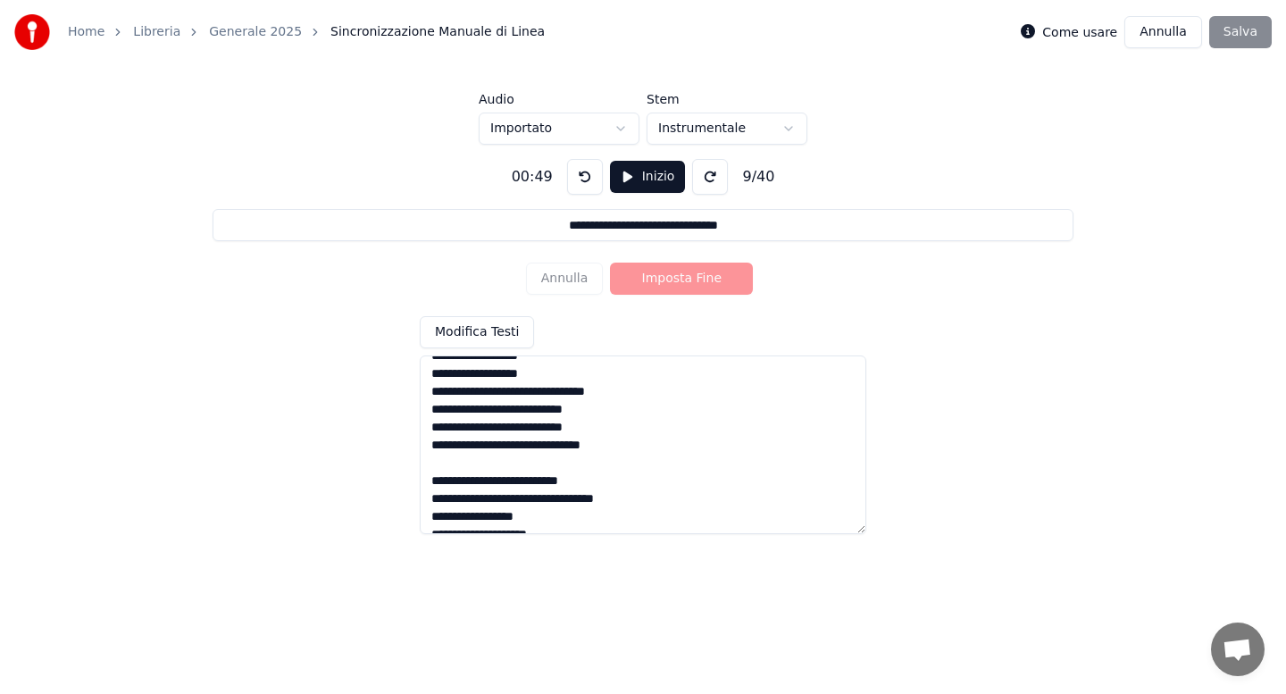
click at [507, 449] on textarea at bounding box center [643, 445] width 447 height 179
type input "**********"
type textarea "**********"
type input "**********"
type textarea "**********"
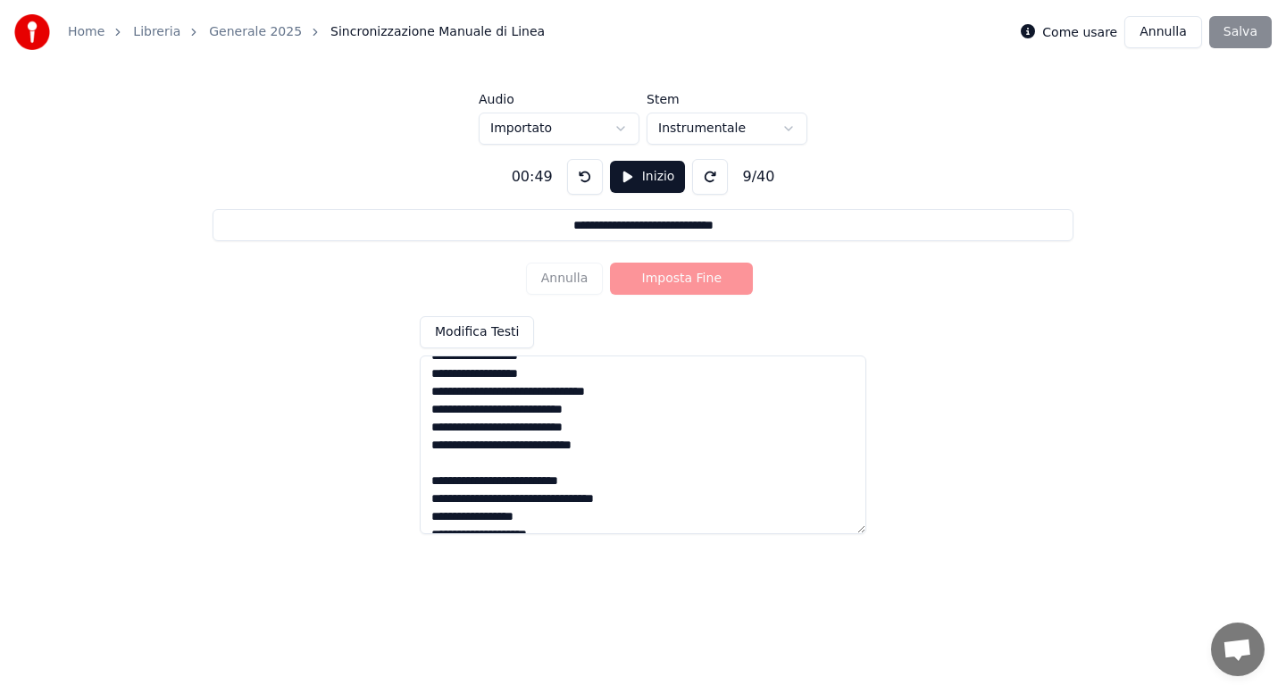
type input "**********"
type textarea "**********"
type input "**********"
type textarea "**********"
type input "**********"
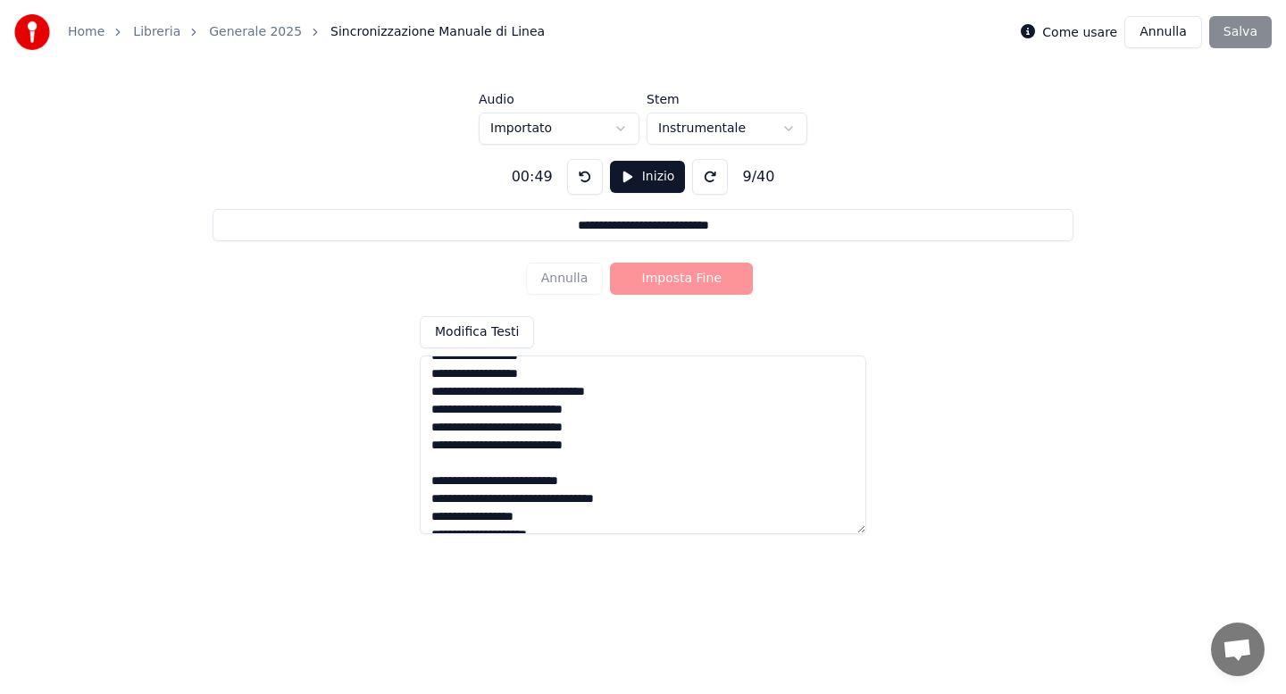
type textarea "**********"
type input "**********"
type textarea "**********"
type input "**********"
type textarea "**********"
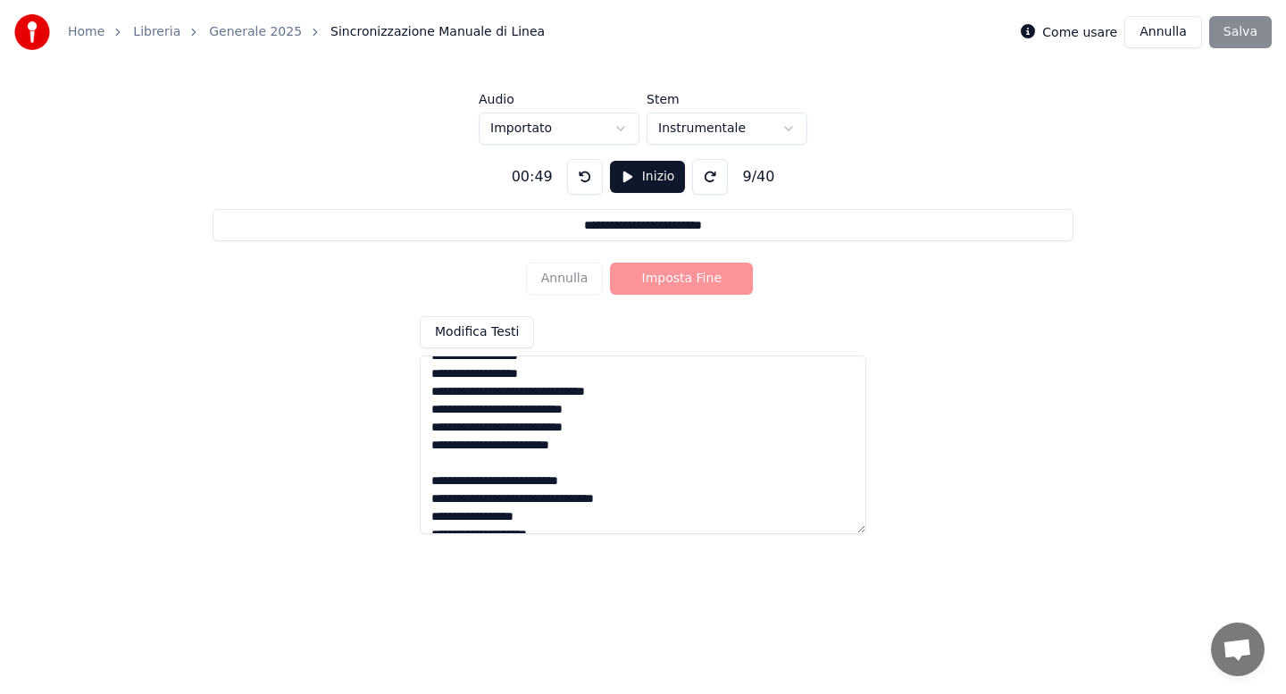
type input "**********"
type textarea "**********"
type input "**********"
type textarea "**********"
type input "**********"
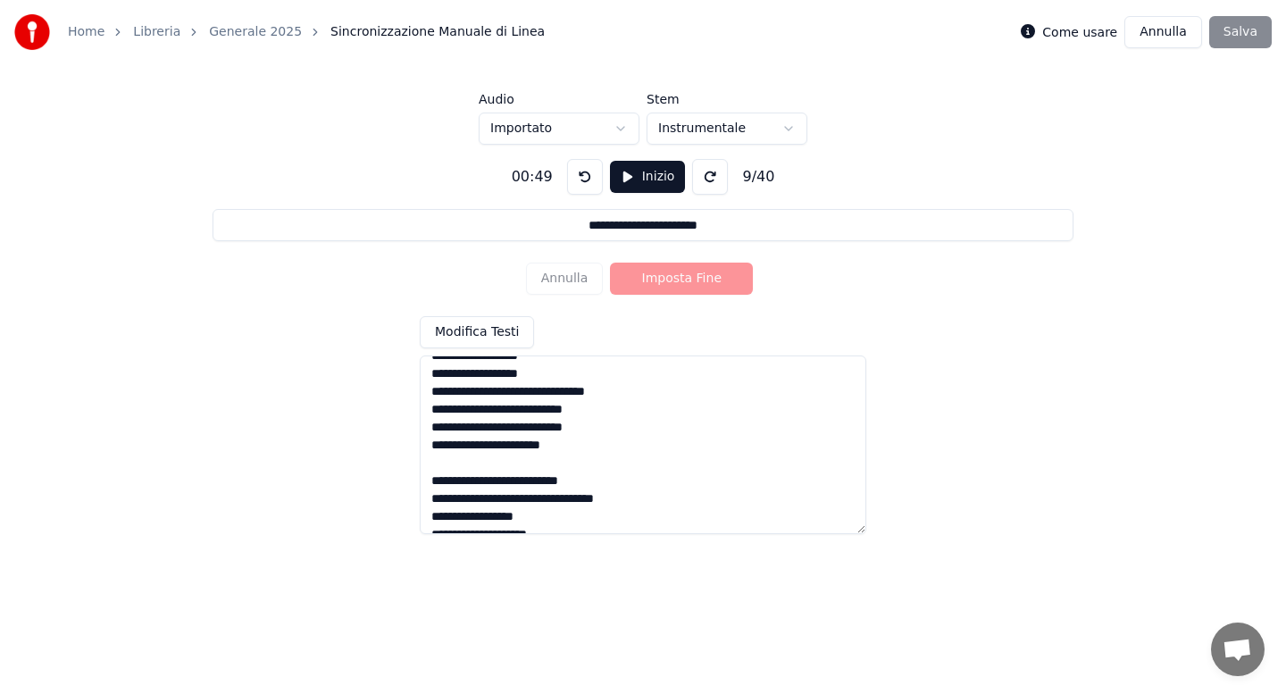
type textarea "**********"
type input "**********"
type textarea "**********"
type input "**********"
type textarea "**********"
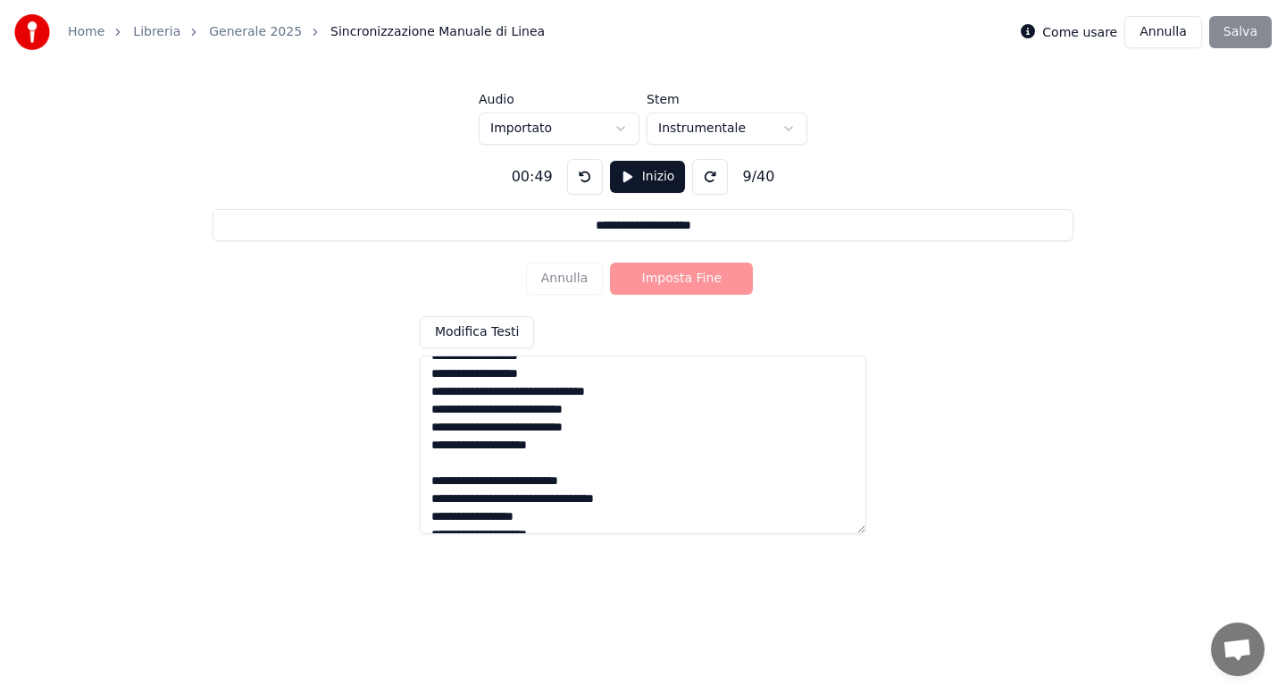
click at [625, 185] on button "Inizio" at bounding box center [648, 177] width 76 height 32
click at [573, 276] on button "Annulla" at bounding box center [565, 279] width 78 height 32
click at [579, 278] on button "Annulla" at bounding box center [565, 279] width 78 height 32
click at [570, 286] on button "Annulla" at bounding box center [565, 279] width 78 height 32
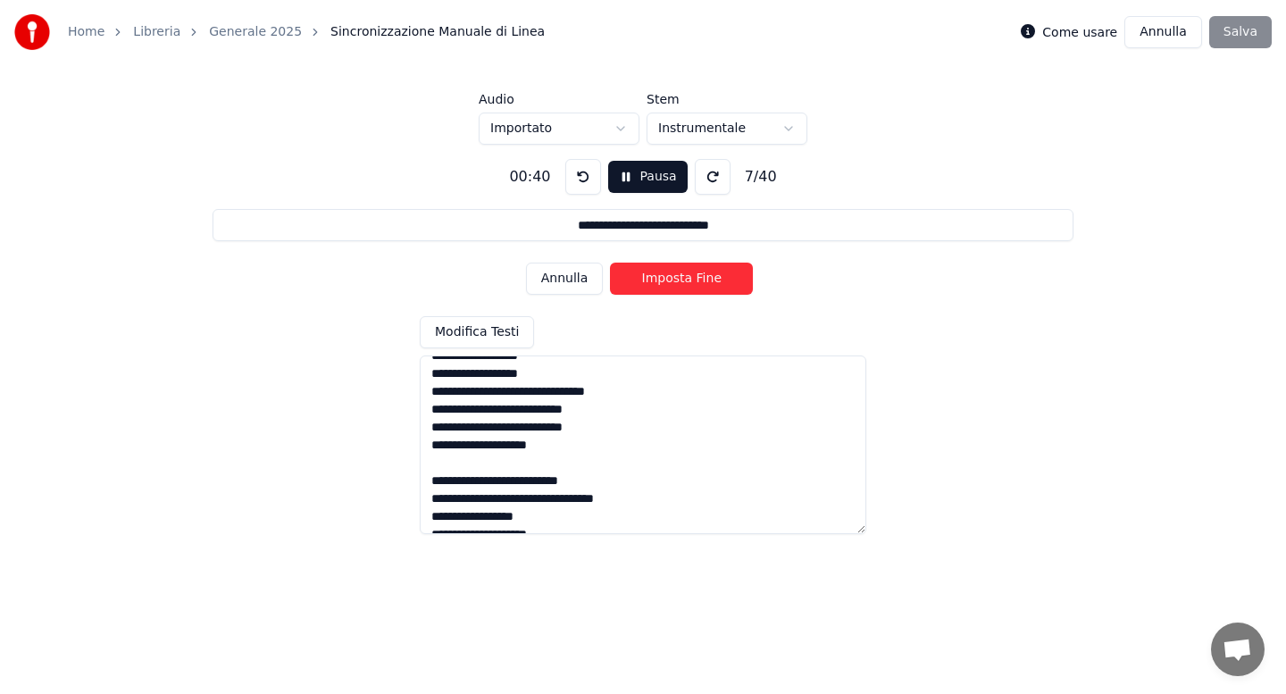
click at [581, 284] on button "Annulla" at bounding box center [565, 279] width 78 height 32
click at [676, 281] on button "Imposta Fine" at bounding box center [681, 279] width 143 height 32
click at [676, 281] on button "Imposta Inizio" at bounding box center [681, 279] width 143 height 32
click at [676, 281] on button "Imposta Fine" at bounding box center [681, 279] width 143 height 32
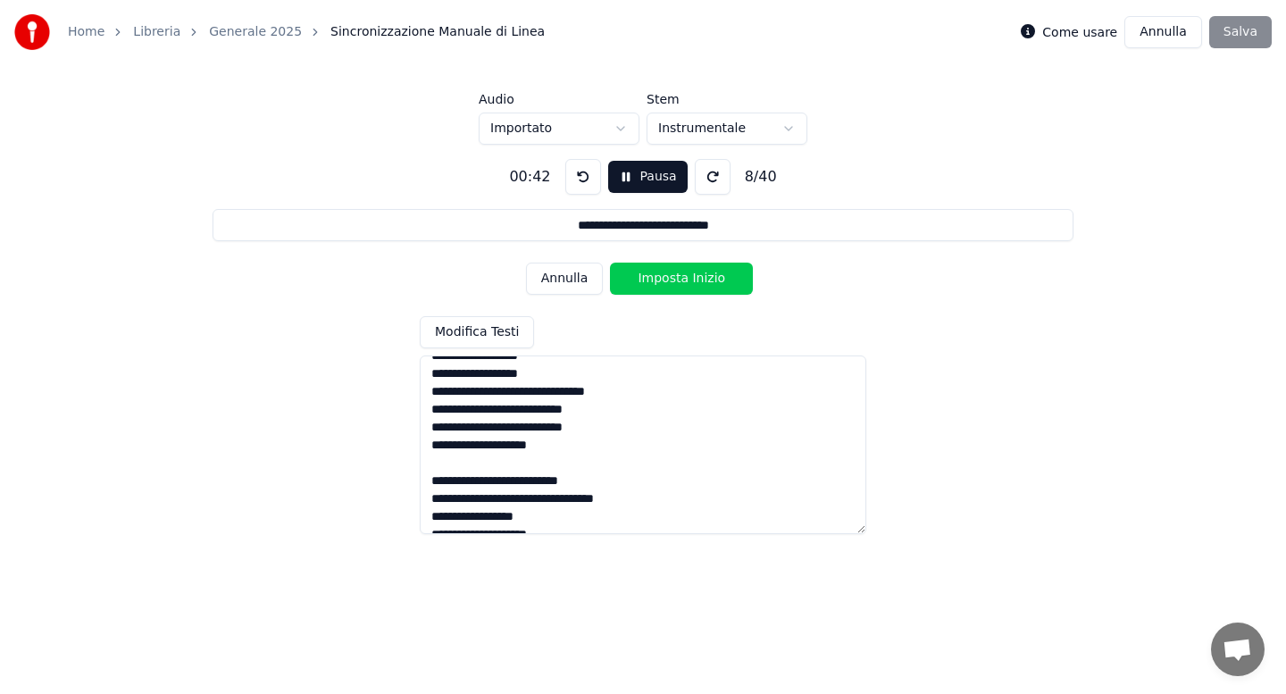
click at [676, 281] on button "Imposta Inizio" at bounding box center [681, 279] width 143 height 32
click at [676, 281] on button "Imposta Fine" at bounding box center [681, 279] width 143 height 32
click at [676, 281] on button "Imposta Inizio" at bounding box center [681, 279] width 143 height 32
click at [676, 281] on button "Imposta Fine" at bounding box center [681, 279] width 143 height 32
click at [676, 281] on button "Imposta Inizio" at bounding box center [681, 279] width 143 height 32
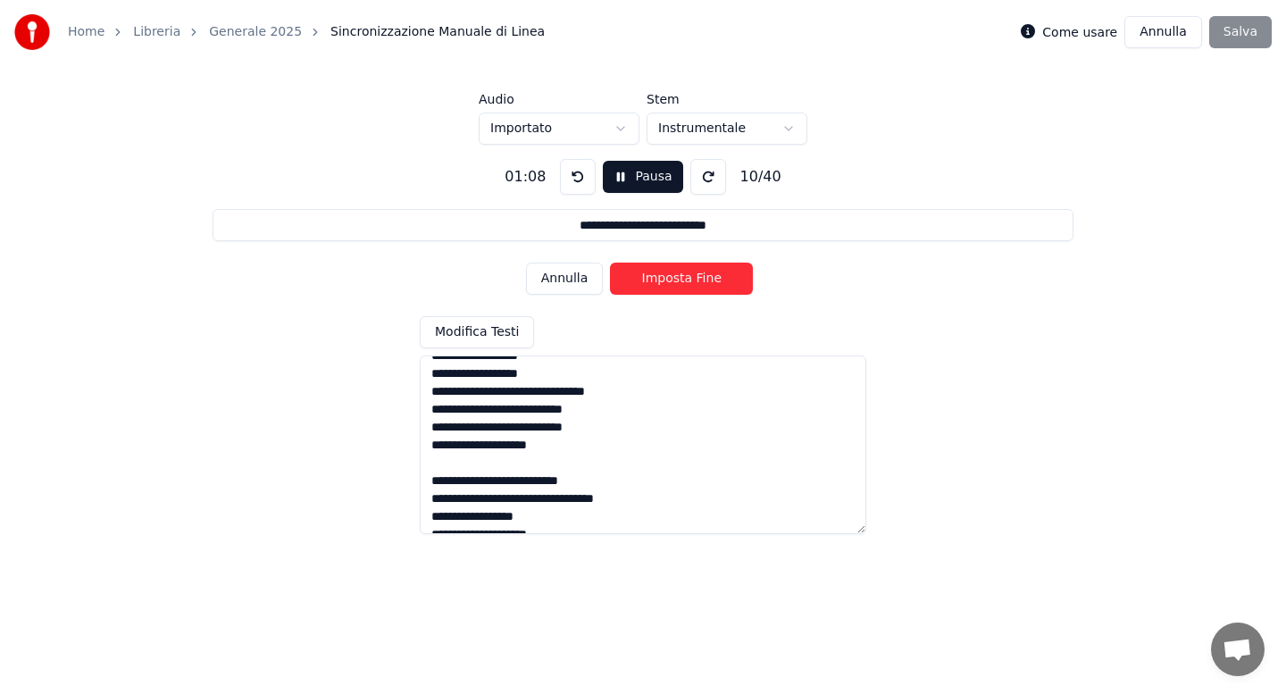
click at [676, 281] on button "Imposta Fine" at bounding box center [681, 279] width 143 height 32
click at [676, 281] on button "Imposta Inizio" at bounding box center [681, 279] width 143 height 32
click at [676, 281] on button "Imposta Fine" at bounding box center [681, 279] width 143 height 32
click at [676, 281] on button "Imposta Inizio" at bounding box center [681, 279] width 143 height 32
click at [676, 281] on button "Imposta Fine" at bounding box center [681, 279] width 143 height 32
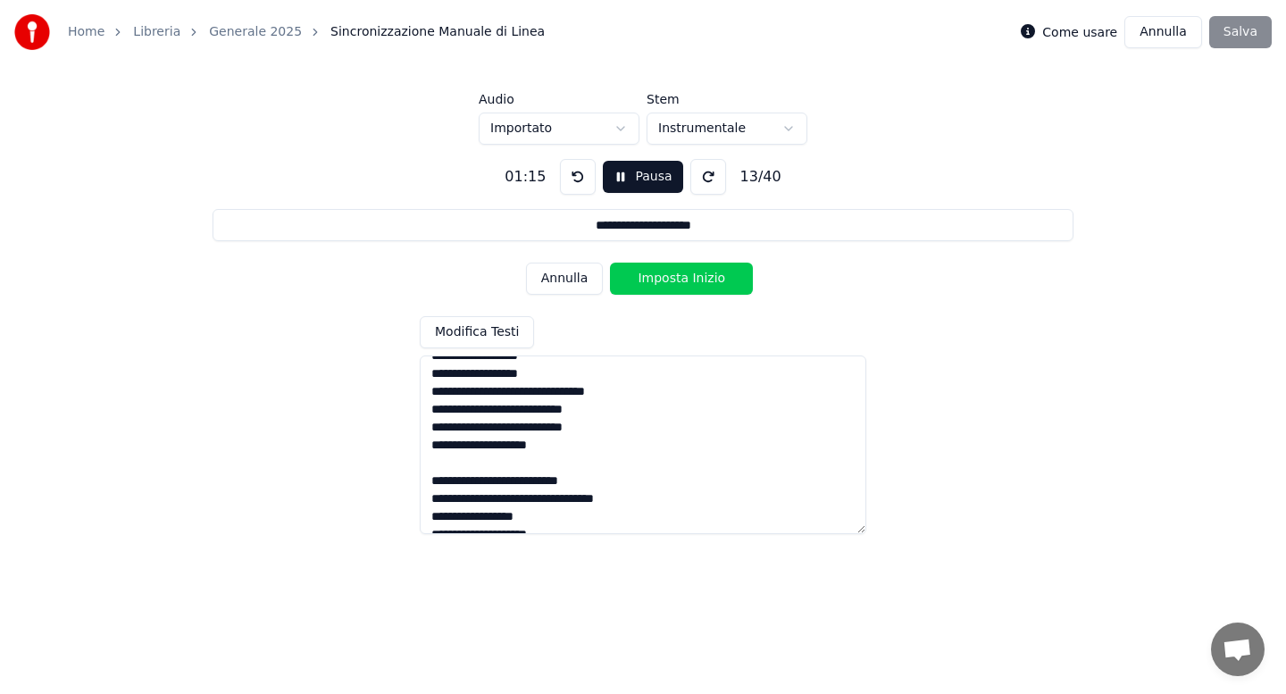
click at [676, 281] on button "Imposta Inizio" at bounding box center [681, 279] width 143 height 32
click at [676, 281] on button "Imposta Fine" at bounding box center [681, 279] width 143 height 32
click at [676, 281] on button "Imposta Inizio" at bounding box center [681, 279] width 143 height 32
click at [676, 281] on button "Imposta Fine" at bounding box center [681, 279] width 143 height 32
click at [676, 281] on button "Imposta Inizio" at bounding box center [681, 279] width 143 height 32
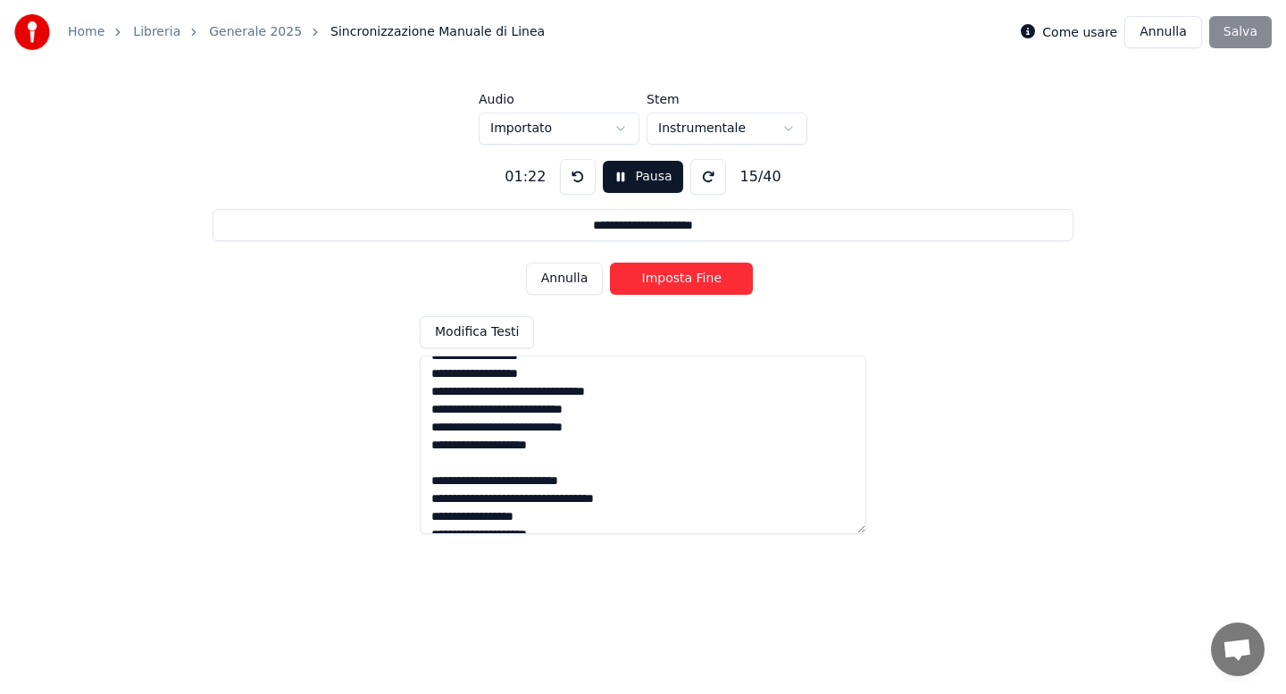
click at [676, 281] on button "Imposta Fine" at bounding box center [681, 279] width 143 height 32
click at [676, 281] on button "Imposta Inizio" at bounding box center [681, 279] width 143 height 32
click at [676, 281] on button "Imposta Fine" at bounding box center [681, 279] width 143 height 32
click at [676, 281] on button "Imposta Inizio" at bounding box center [681, 279] width 143 height 32
click at [676, 281] on button "Imposta Fine" at bounding box center [681, 279] width 143 height 32
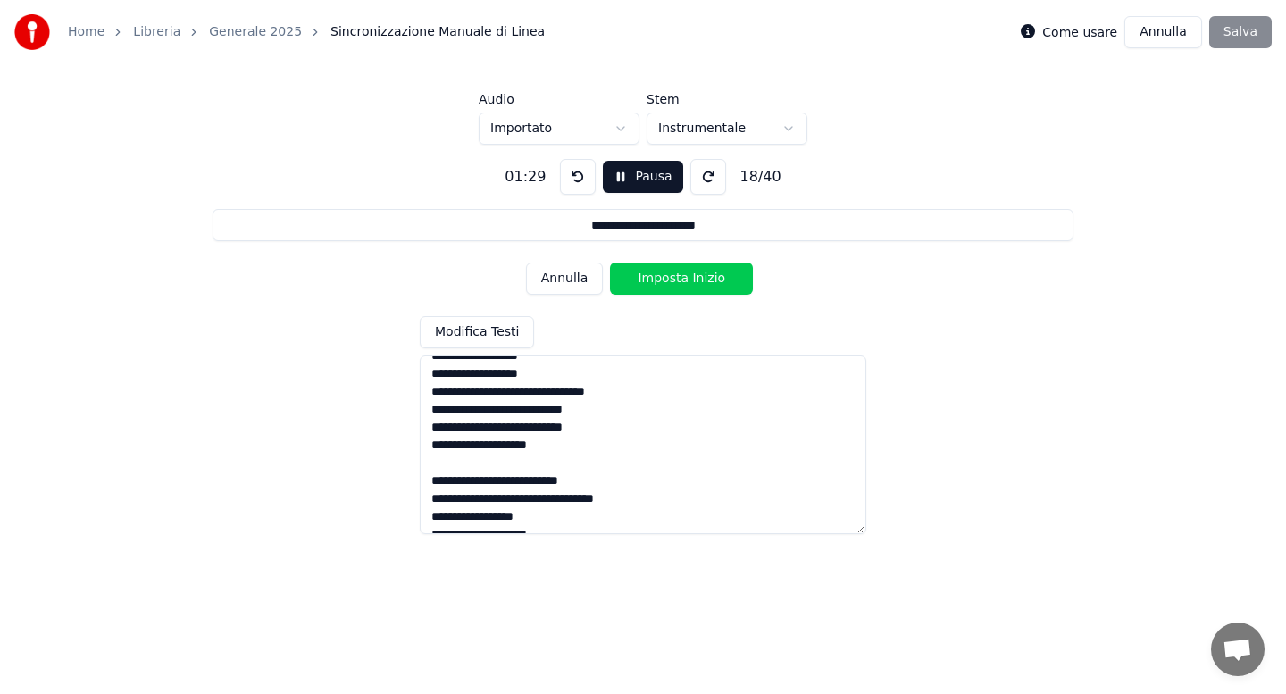
click at [676, 281] on button "Imposta Inizio" at bounding box center [681, 279] width 143 height 32
click at [676, 281] on button "Imposta Fine" at bounding box center [681, 279] width 143 height 32
click at [676, 281] on button "Imposta Inizio" at bounding box center [681, 279] width 143 height 32
click at [676, 281] on button "Imposta Fine" at bounding box center [681, 279] width 143 height 32
click at [676, 281] on button "Imposta Inizio" at bounding box center [681, 279] width 143 height 32
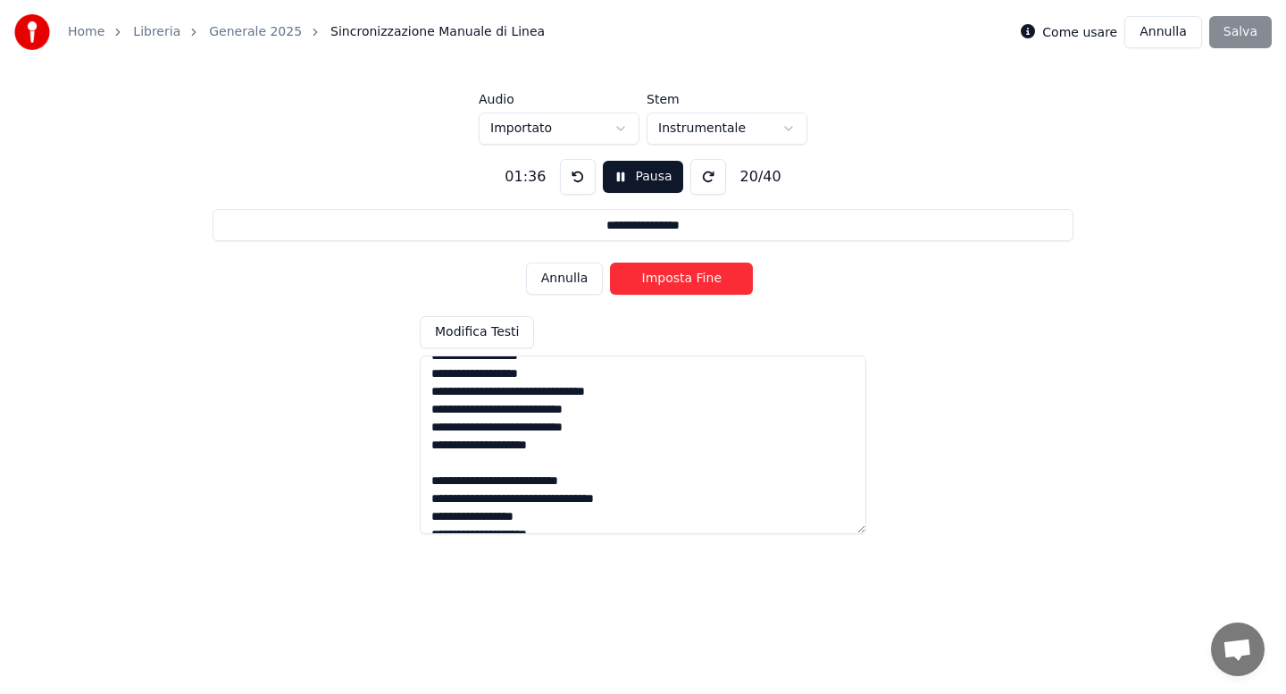
click at [676, 281] on button "Imposta Fine" at bounding box center [681, 279] width 143 height 32
click at [676, 281] on button "Imposta Inizio" at bounding box center [681, 279] width 143 height 32
click at [676, 281] on button "Imposta Fine" at bounding box center [681, 279] width 143 height 32
click at [676, 281] on button "Imposta Inizio" at bounding box center [681, 279] width 143 height 32
click at [676, 281] on button "Imposta Fine" at bounding box center [681, 279] width 143 height 32
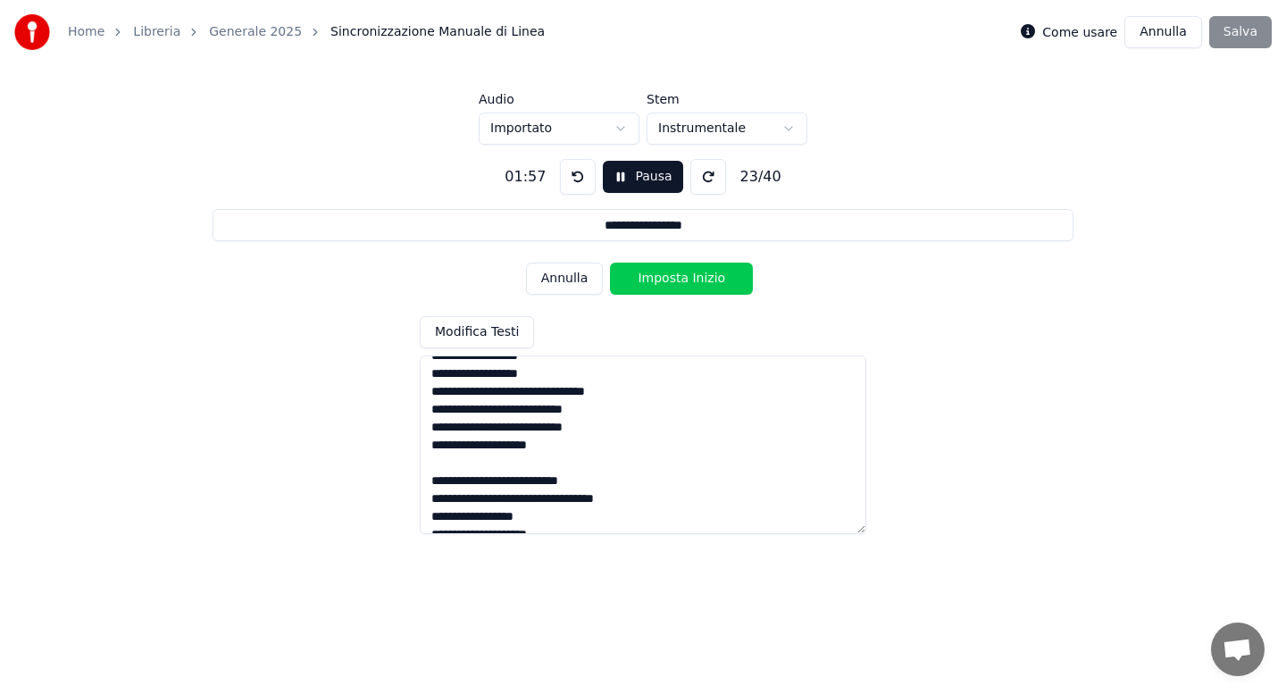
click at [676, 281] on button "Imposta Inizio" at bounding box center [681, 279] width 143 height 32
click at [676, 281] on button "Imposta Fine" at bounding box center [681, 279] width 143 height 32
click at [676, 281] on button "Imposta Inizio" at bounding box center [681, 279] width 143 height 32
click at [676, 281] on button "Imposta Fine" at bounding box center [681, 279] width 143 height 32
click at [676, 281] on button "Imposta Inizio" at bounding box center [681, 279] width 143 height 32
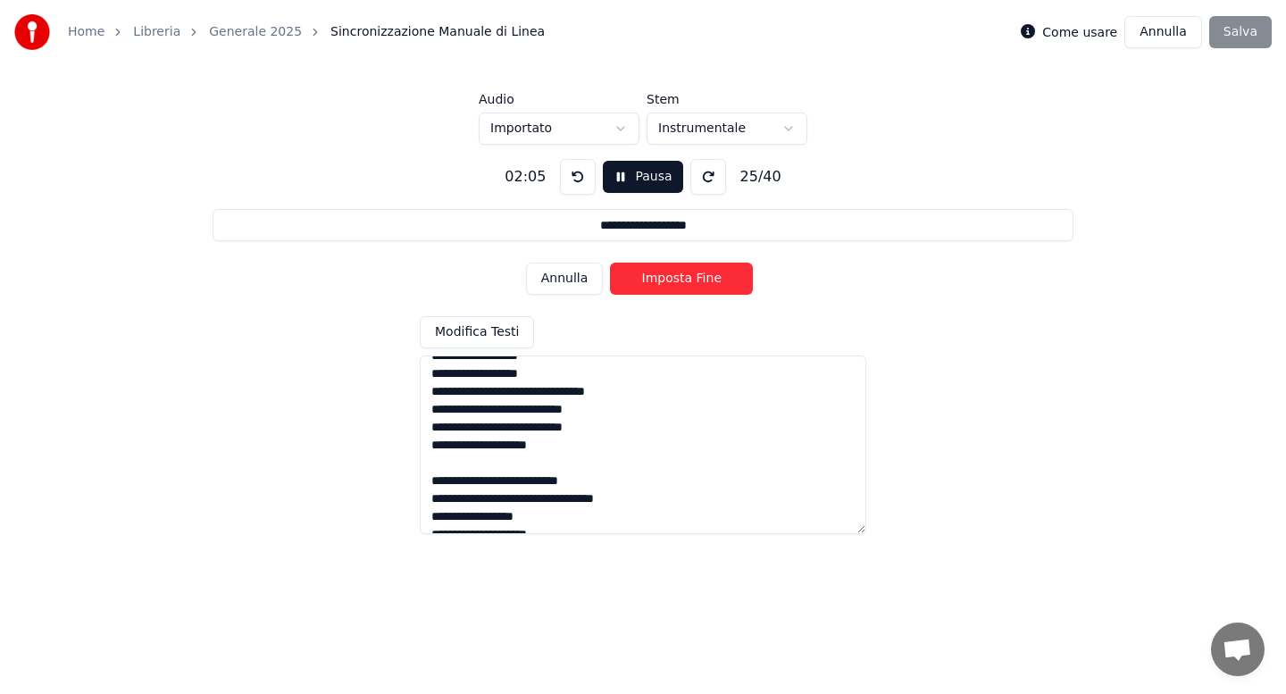
click at [676, 281] on button "Imposta Fine" at bounding box center [681, 279] width 143 height 32
click at [676, 281] on button "Imposta Inizio" at bounding box center [681, 279] width 143 height 32
click at [676, 281] on button "Imposta Fine" at bounding box center [681, 279] width 143 height 32
click at [676, 281] on button "Imposta Inizio" at bounding box center [681, 279] width 143 height 32
click at [676, 281] on button "Imposta Fine" at bounding box center [681, 279] width 143 height 32
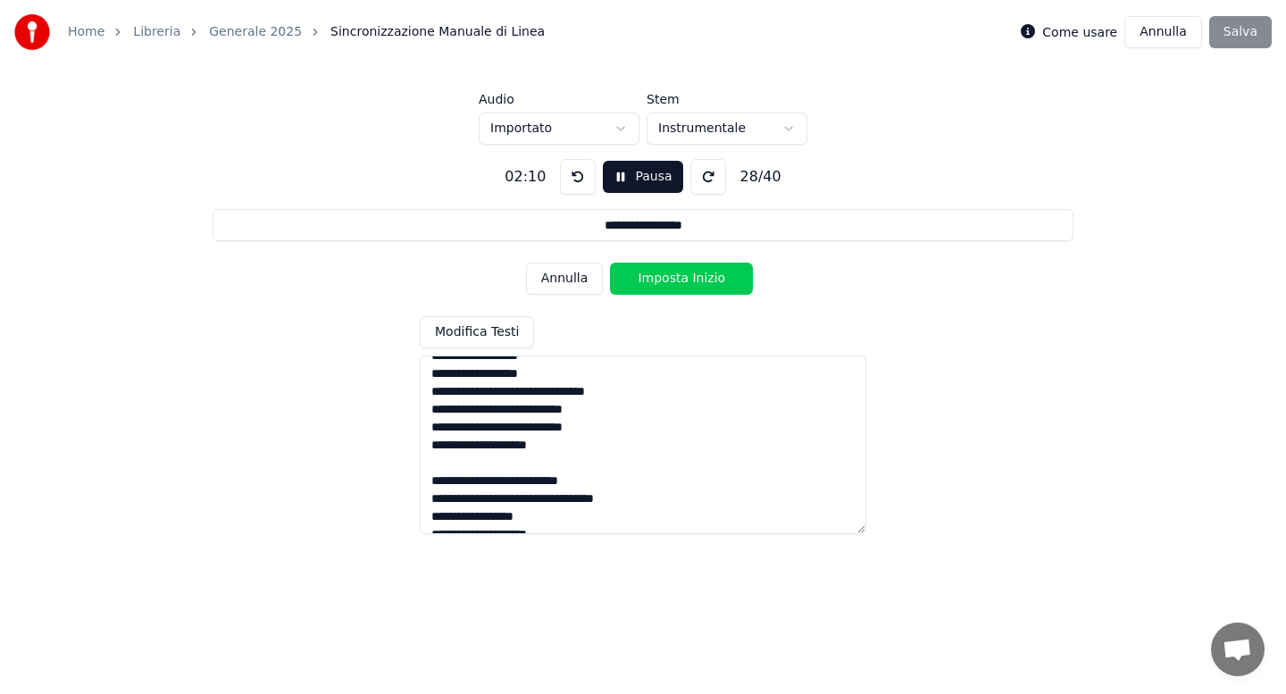
click at [676, 281] on button "Imposta Inizio" at bounding box center [681, 279] width 143 height 32
click at [676, 281] on button "Imposta Fine" at bounding box center [681, 279] width 143 height 32
click at [676, 281] on button "Imposta Inizio" at bounding box center [681, 279] width 143 height 32
click at [676, 281] on button "Imposta Fine" at bounding box center [681, 279] width 143 height 32
click at [676, 281] on button "Imposta Inizio" at bounding box center [681, 279] width 143 height 32
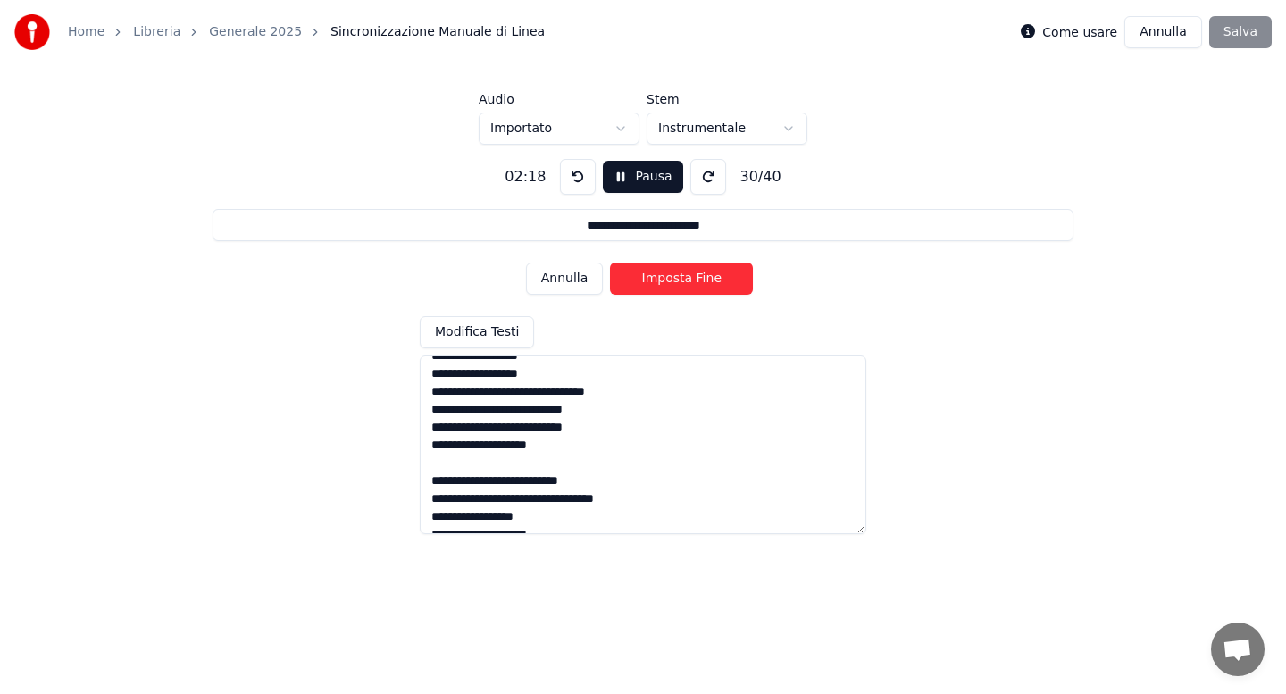
click at [676, 281] on button "Imposta Fine" at bounding box center [681, 279] width 143 height 32
click at [676, 281] on button "Imposta Inizio" at bounding box center [681, 279] width 143 height 32
click at [676, 281] on button "Imposta Fine" at bounding box center [681, 279] width 143 height 32
click at [676, 281] on button "Imposta Inizio" at bounding box center [681, 279] width 143 height 32
click at [676, 281] on button "Imposta Fine" at bounding box center [681, 279] width 143 height 32
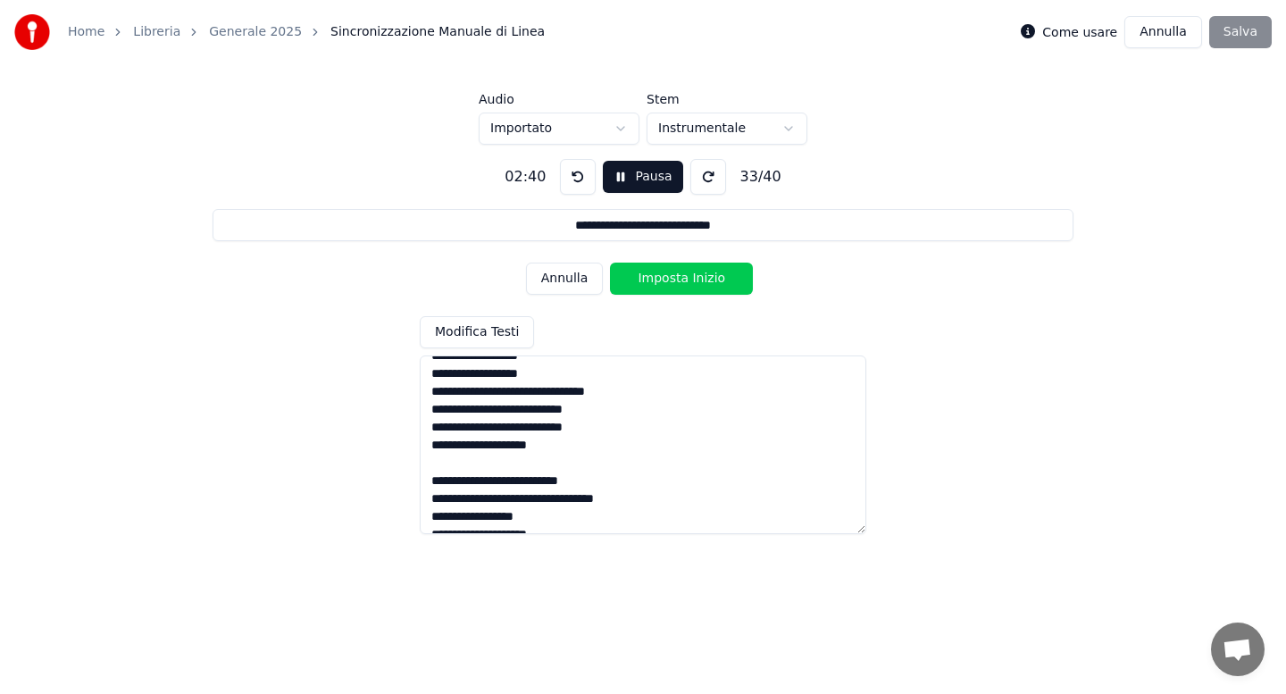
click at [665, 279] on button "Imposta Inizio" at bounding box center [681, 279] width 143 height 32
click at [665, 279] on button "Imposta Fine" at bounding box center [681, 279] width 143 height 32
click at [665, 279] on button "Imposta Inizio" at bounding box center [681, 279] width 143 height 32
click at [665, 279] on button "Imposta Fine" at bounding box center [681, 279] width 143 height 32
click at [665, 279] on button "Imposta Inizio" at bounding box center [681, 279] width 143 height 32
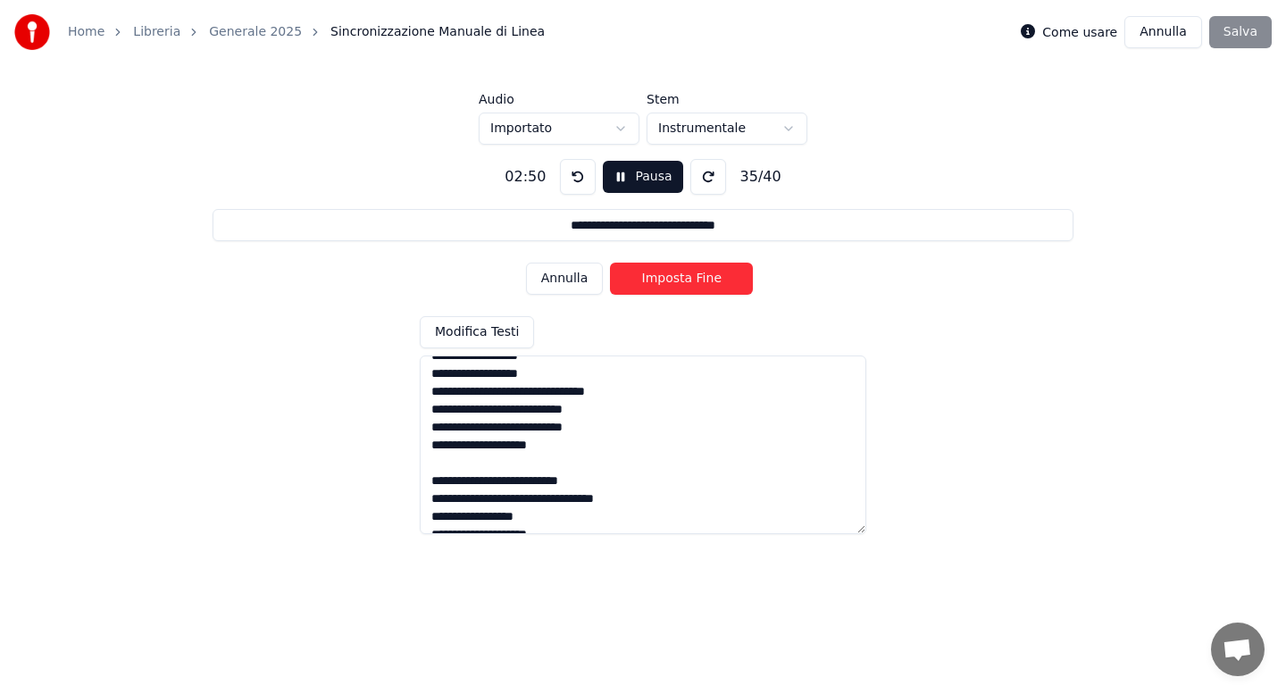
click at [665, 279] on button "Imposta Fine" at bounding box center [681, 279] width 143 height 32
click at [665, 279] on button "Imposta Inizio" at bounding box center [681, 279] width 143 height 32
click at [665, 279] on button "Imposta Fine" at bounding box center [681, 279] width 143 height 32
click at [665, 279] on button "Imposta Inizio" at bounding box center [681, 279] width 143 height 32
click at [665, 279] on button "Imposta Fine" at bounding box center [681, 279] width 143 height 32
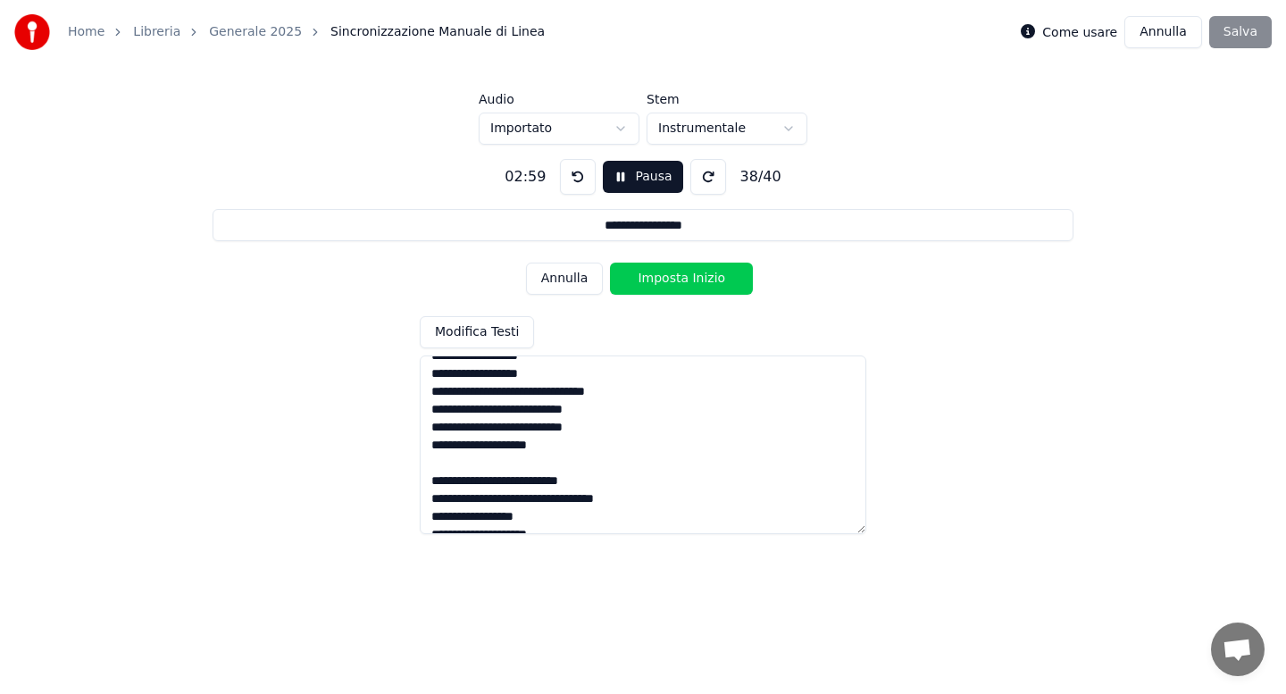
click at [665, 279] on button "Imposta Inizio" at bounding box center [681, 279] width 143 height 32
click at [665, 279] on button "Imposta Fine" at bounding box center [681, 279] width 143 height 32
click at [665, 279] on button "Imposta Inizio" at bounding box center [681, 279] width 143 height 32
click at [665, 279] on button "Imposta Fine" at bounding box center [681, 279] width 143 height 32
type input "**********"
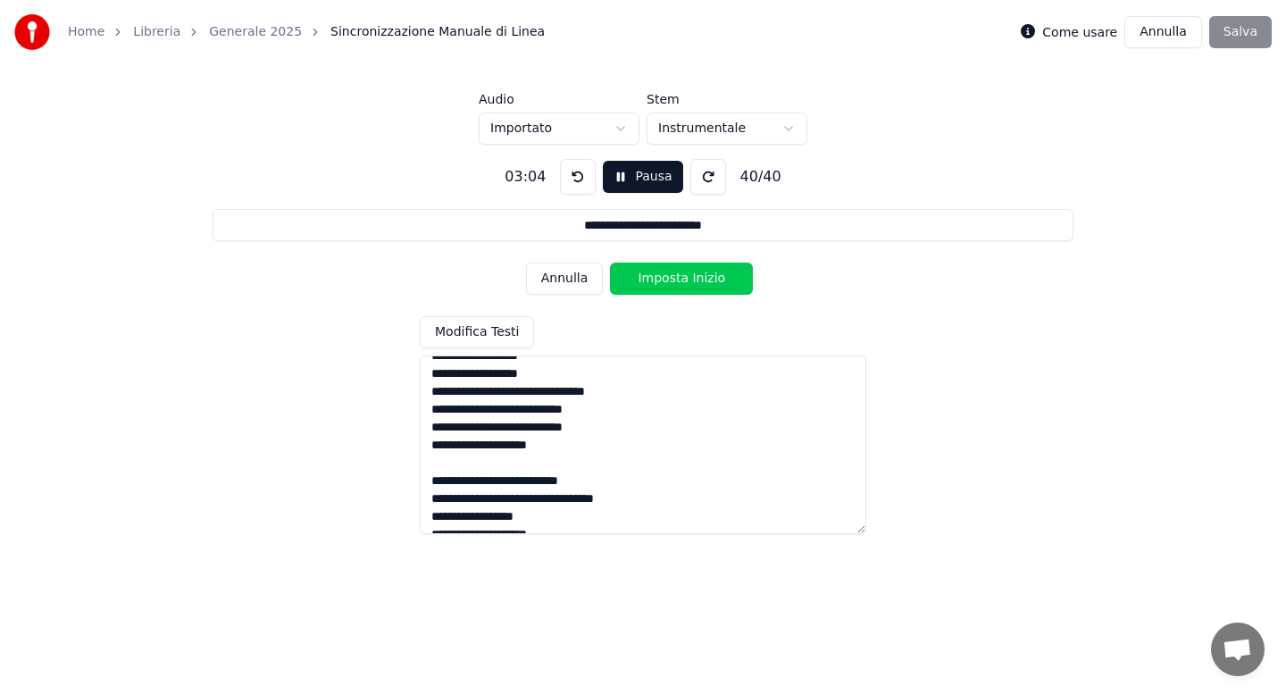
click at [665, 279] on button "Imposta Inizio" at bounding box center [681, 279] width 143 height 32
click at [665, 279] on button "Imposta Fine" at bounding box center [681, 279] width 143 height 32
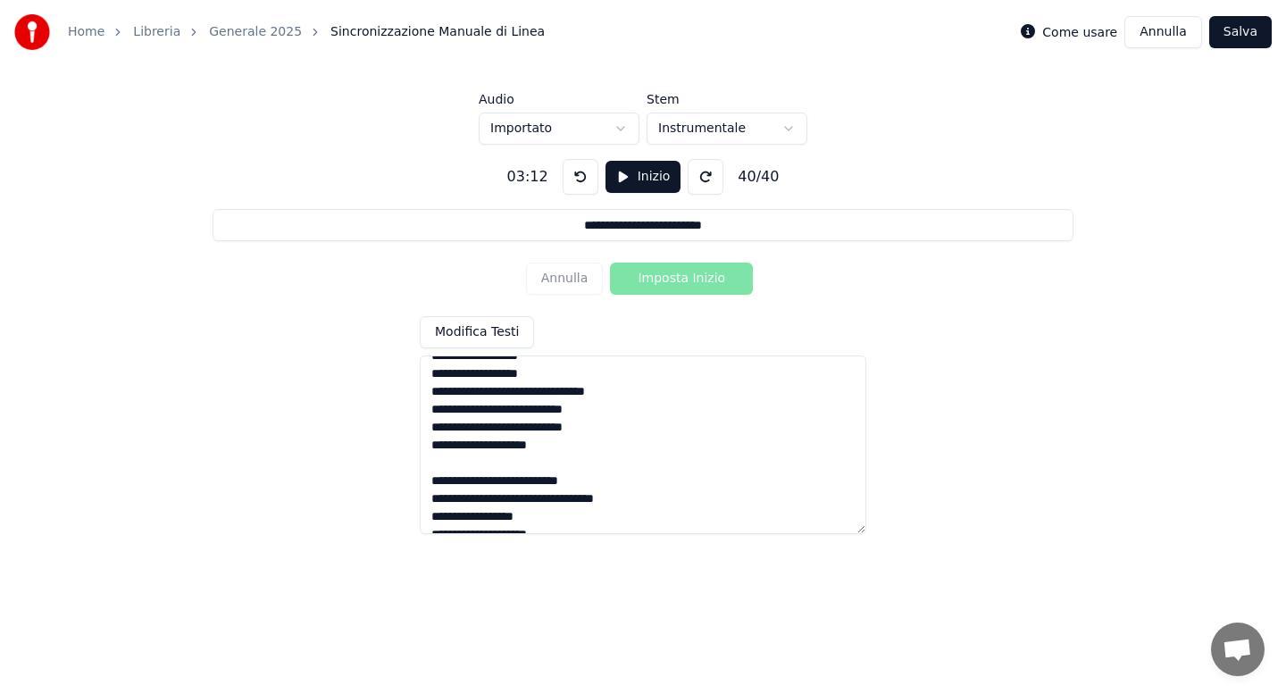
click at [1229, 30] on button "Salva" at bounding box center [1241, 32] width 63 height 32
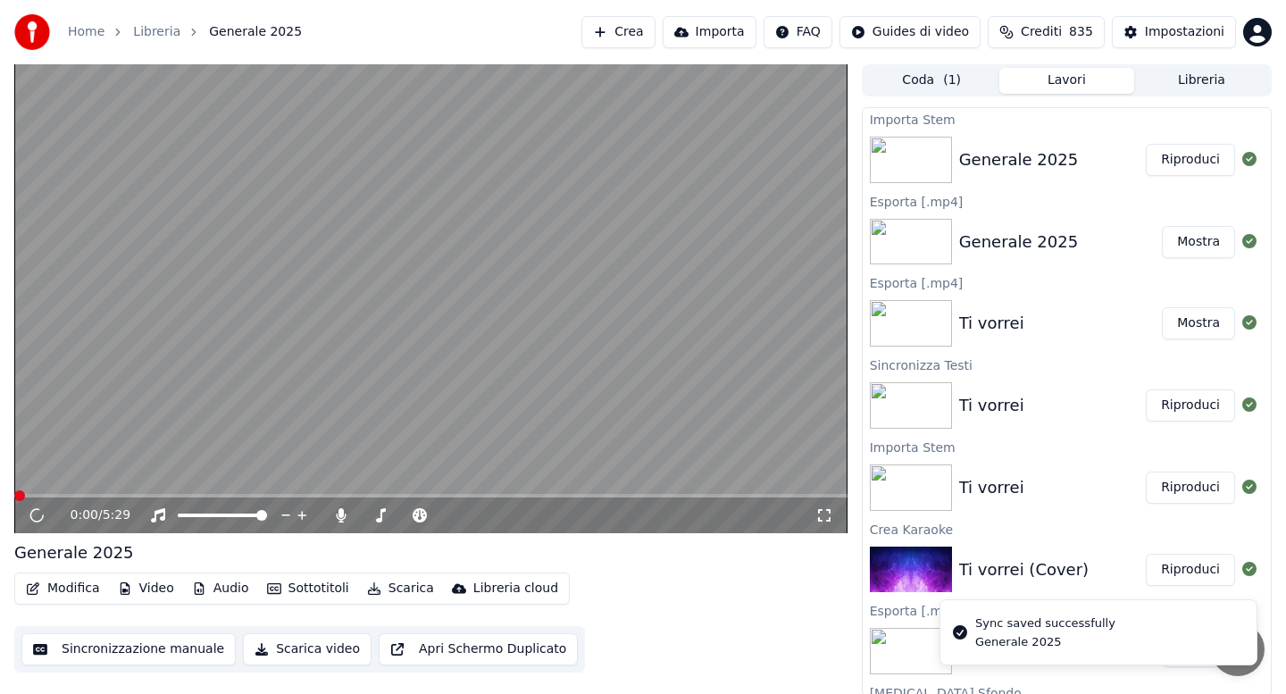
click at [69, 590] on button "Modifica" at bounding box center [63, 588] width 88 height 25
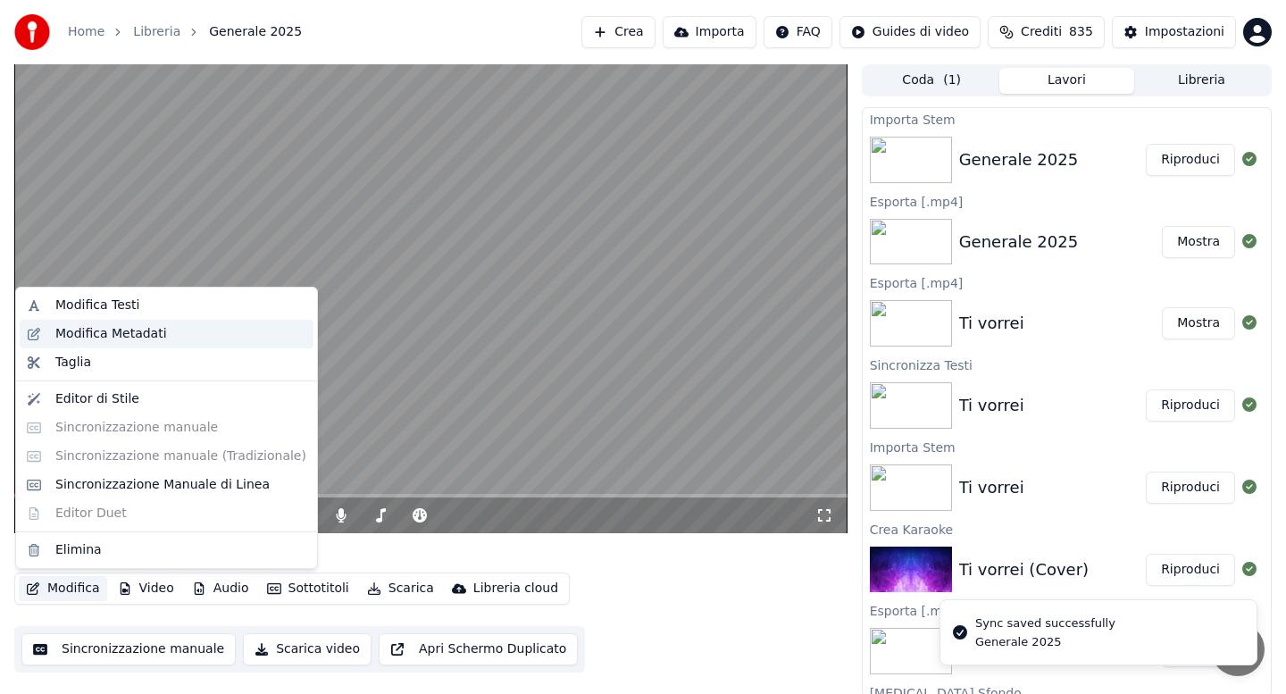
click at [125, 339] on div "Modifica Metadati" at bounding box center [111, 334] width 112 height 18
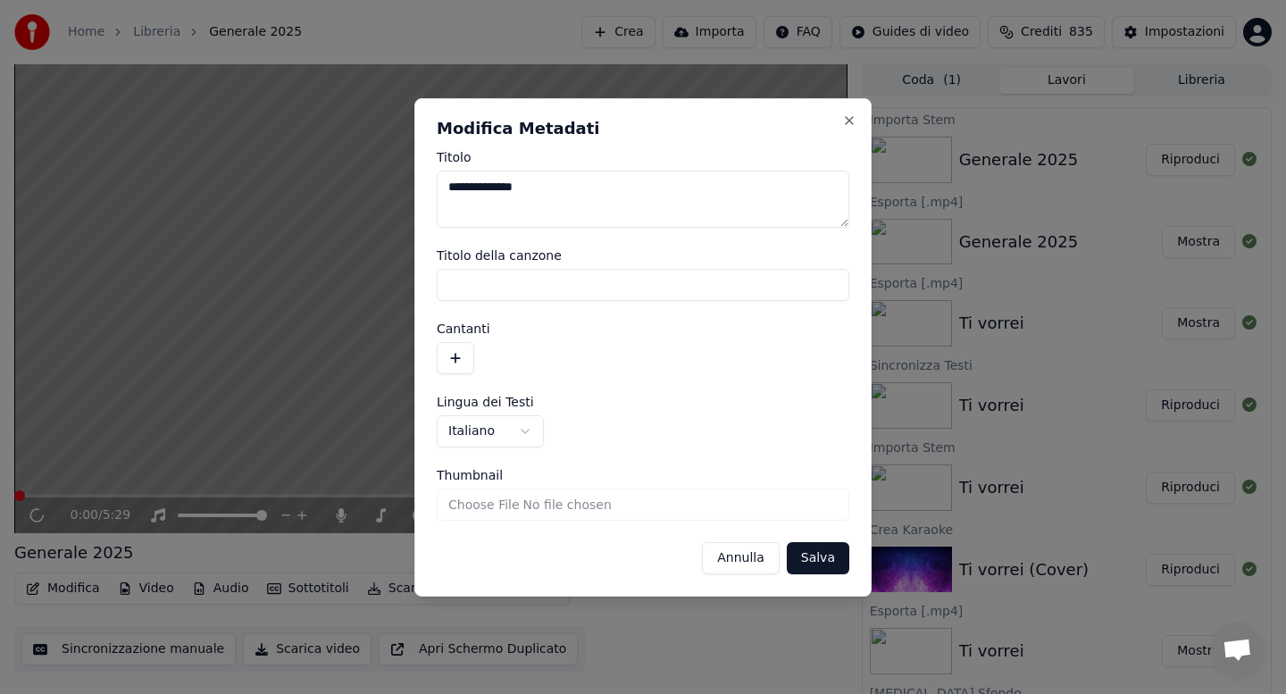
click at [551, 189] on textarea "**********" at bounding box center [643, 199] width 413 height 57
click at [534, 187] on textarea "**********" at bounding box center [643, 199] width 413 height 57
type textarea "**********"
click at [820, 556] on button "Salva" at bounding box center [818, 558] width 63 height 32
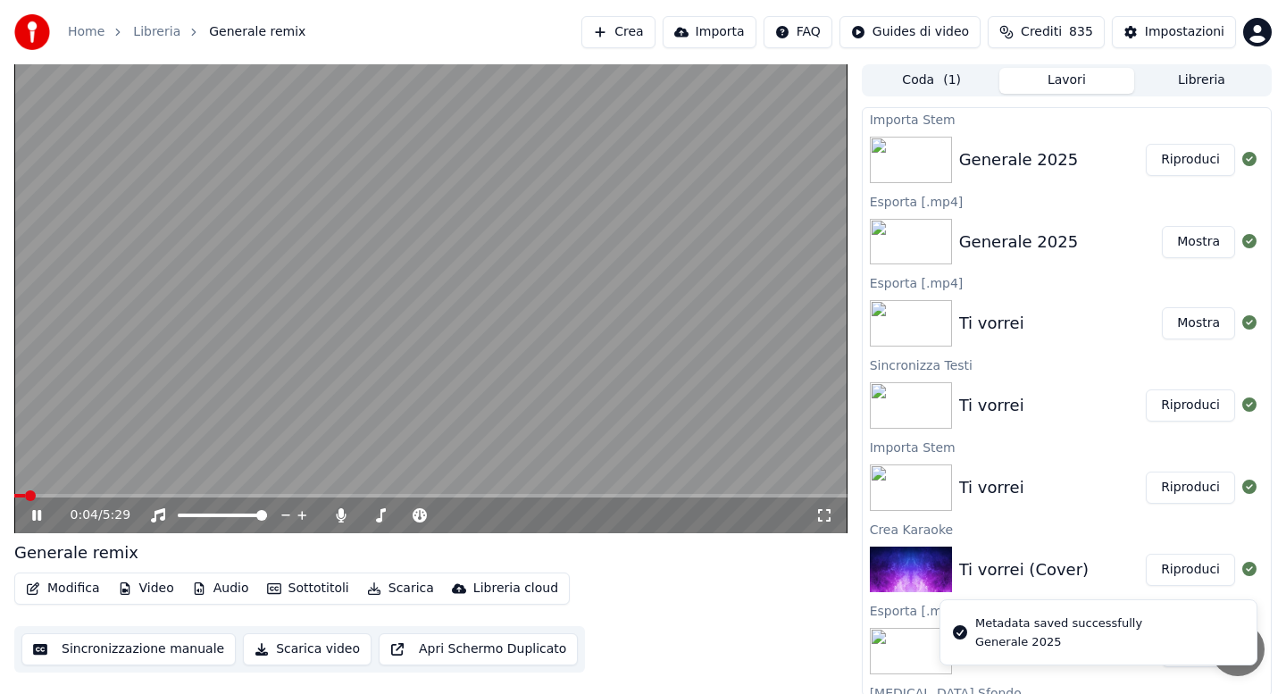
click at [32, 518] on icon at bounding box center [36, 515] width 9 height 11
click at [212, 591] on button "Audio" at bounding box center [220, 588] width 71 height 25
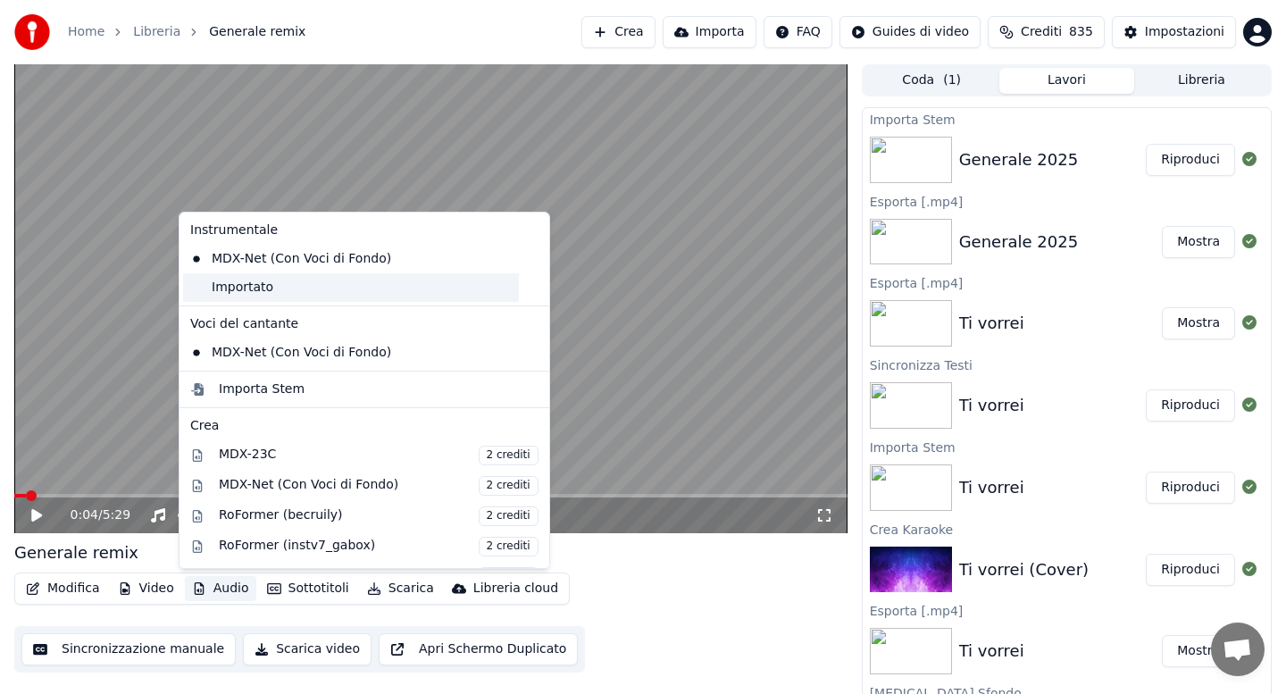
click at [226, 294] on div "Importato" at bounding box center [351, 287] width 336 height 29
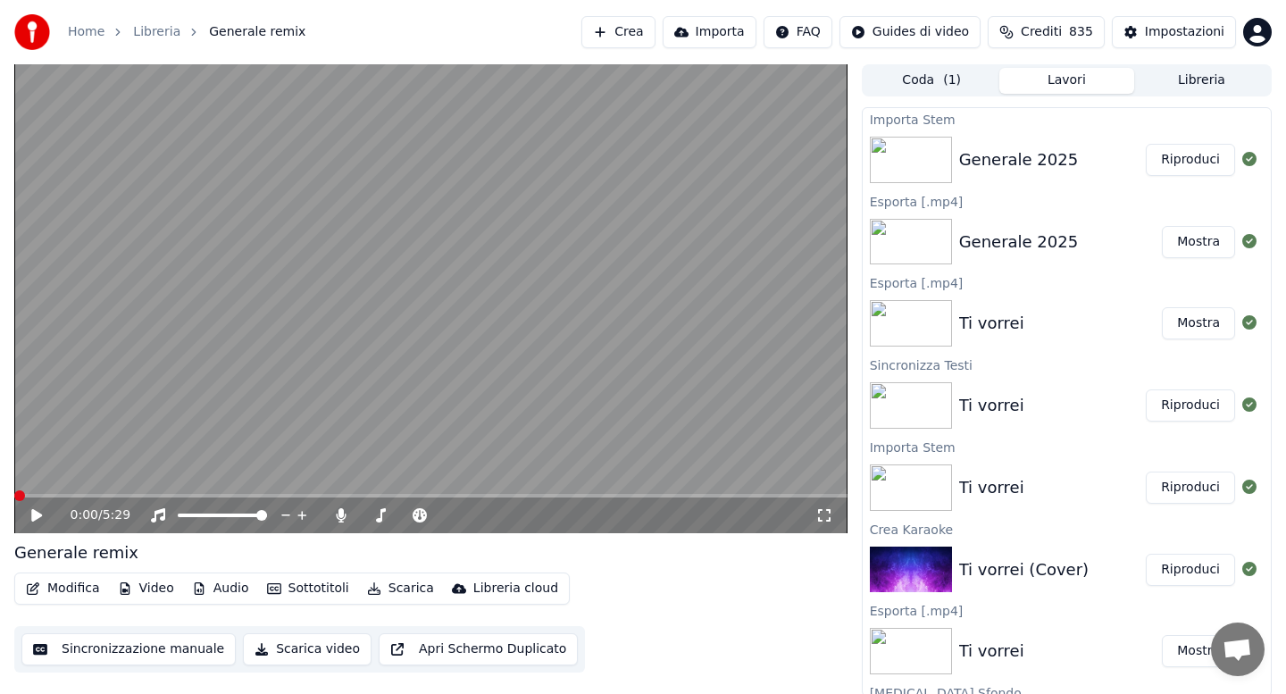
click at [39, 511] on icon at bounding box center [50, 515] width 42 height 14
click at [338, 517] on icon at bounding box center [341, 515] width 18 height 14
click at [390, 587] on button "Scarica" at bounding box center [400, 588] width 81 height 25
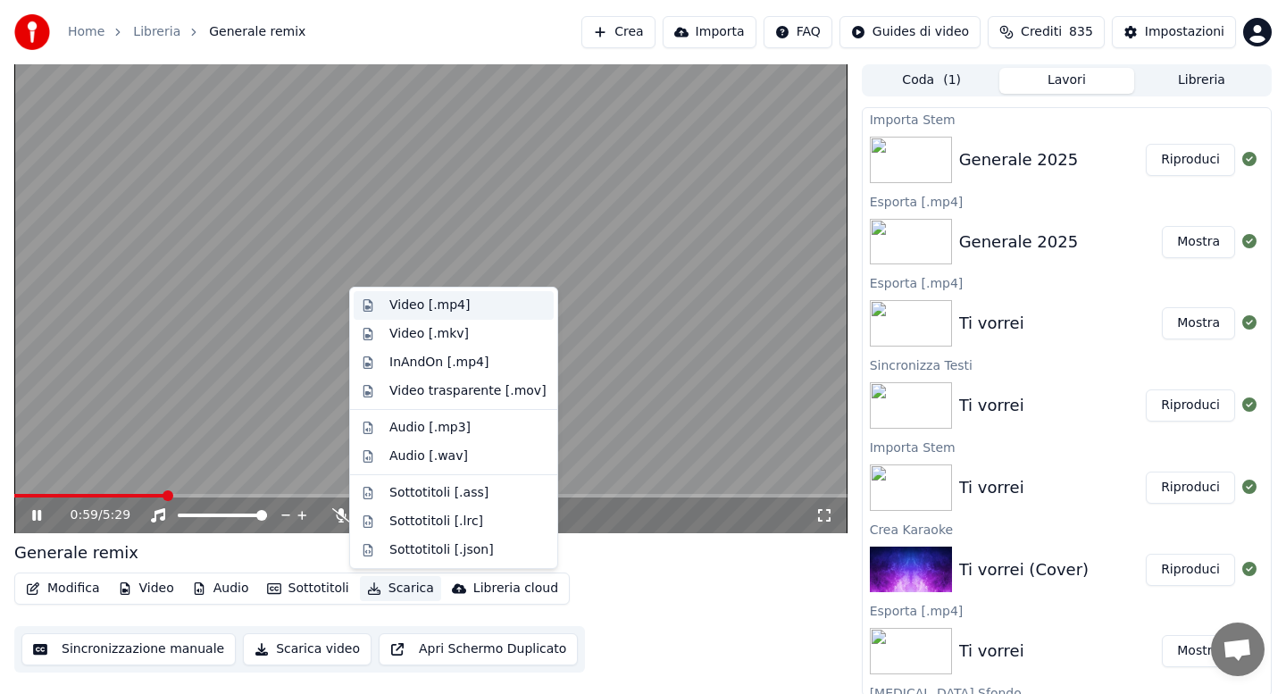
click at [430, 303] on div "Video [.mp4]" at bounding box center [429, 306] width 80 height 18
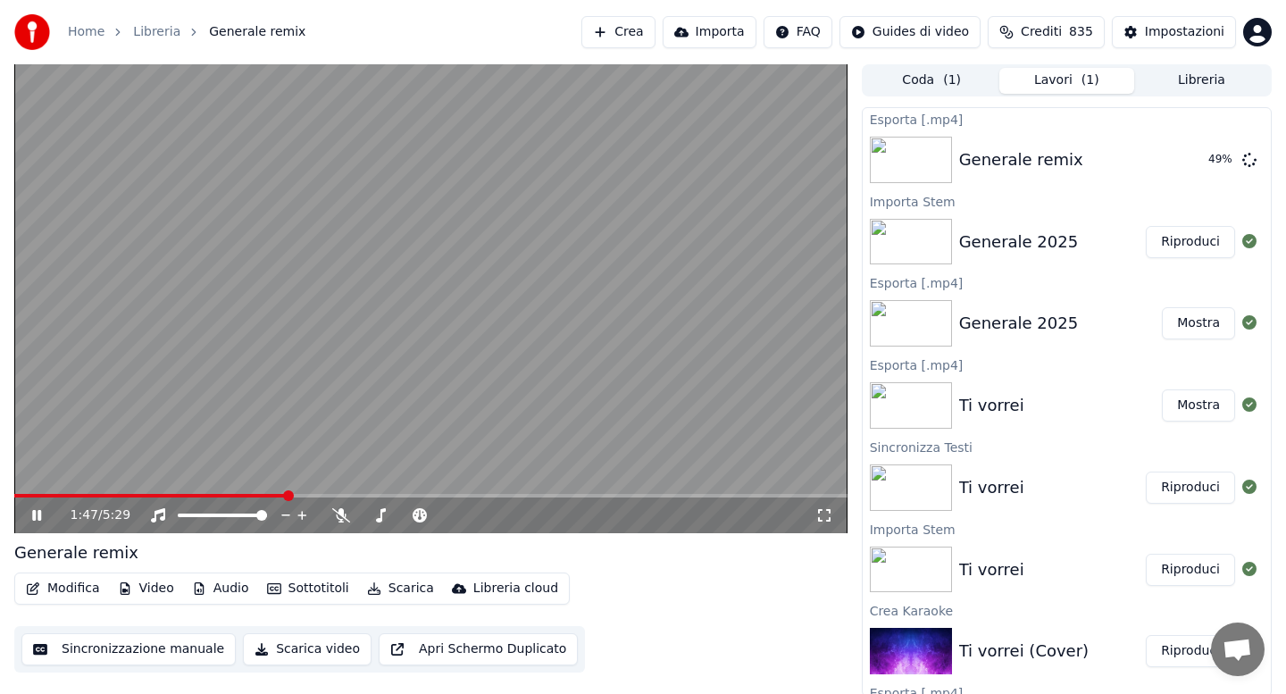
click at [333, 498] on div "1:47 / 5:29" at bounding box center [430, 516] width 833 height 36
click at [340, 495] on span at bounding box center [430, 496] width 833 height 4
click at [371, 494] on span at bounding box center [430, 496] width 833 height 4
click at [34, 514] on icon at bounding box center [36, 515] width 9 height 11
